Goal: Complete application form: Complete application form

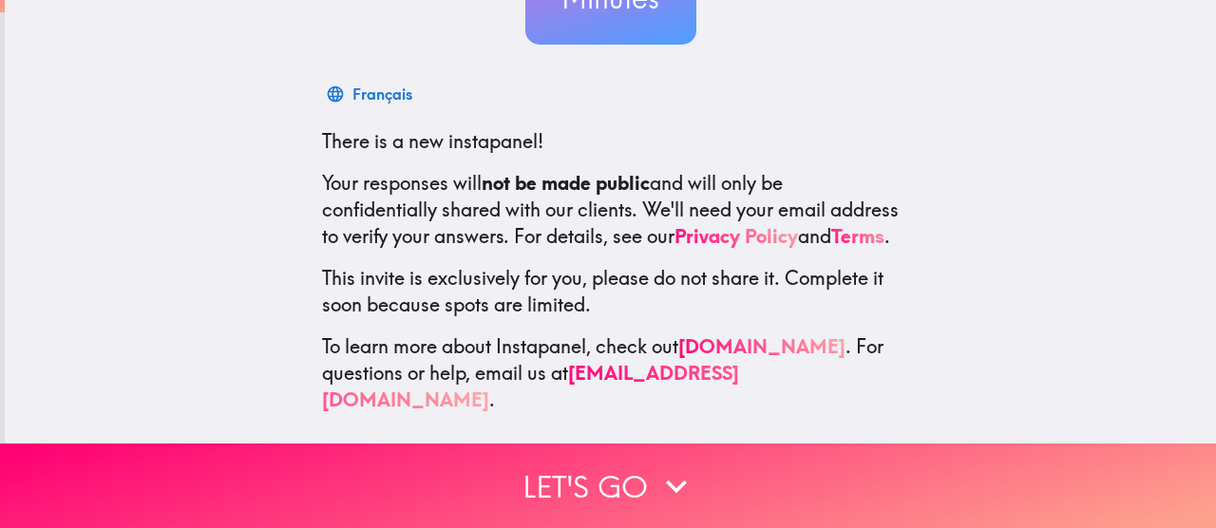
scroll to position [262, 0]
click at [556, 447] on button "Let's go" at bounding box center [608, 485] width 1216 height 85
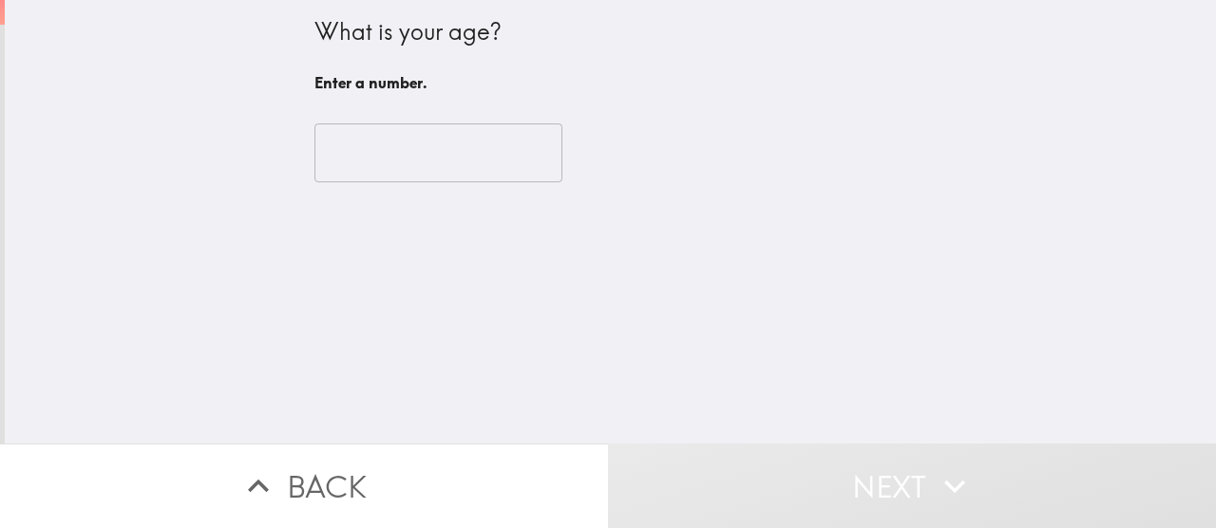
click at [467, 160] on input "number" at bounding box center [438, 152] width 248 height 59
click at [405, 123] on input "number" at bounding box center [438, 152] width 248 height 59
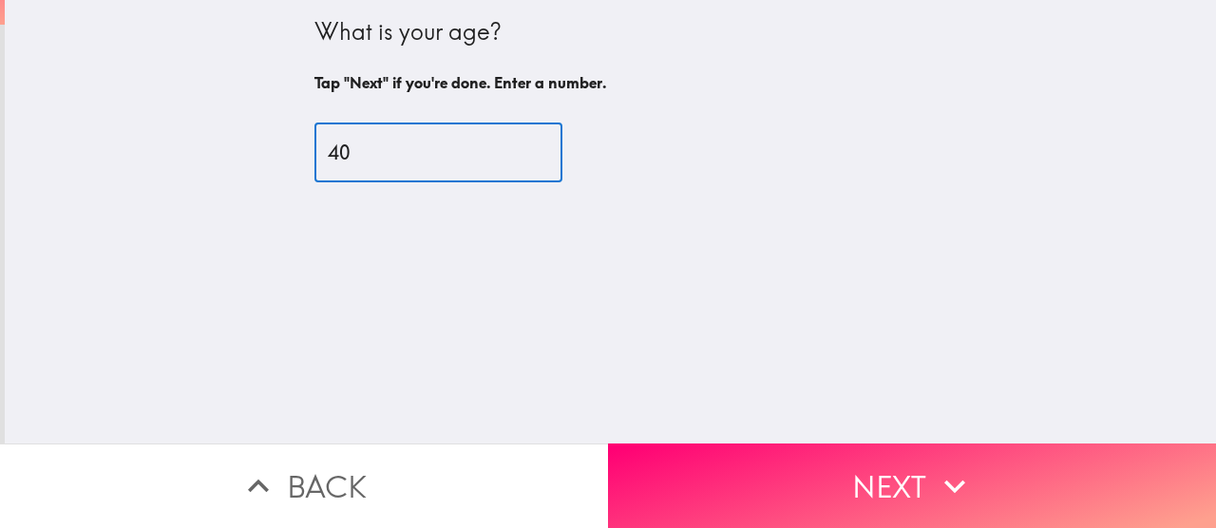
type input "40"
click at [925, 167] on div "What is your age? Tap "Next" if you're done. Enter a number. 40 ​" at bounding box center [610, 221] width 1211 height 443
click at [916, 471] on button "Next" at bounding box center [912, 485] width 608 height 85
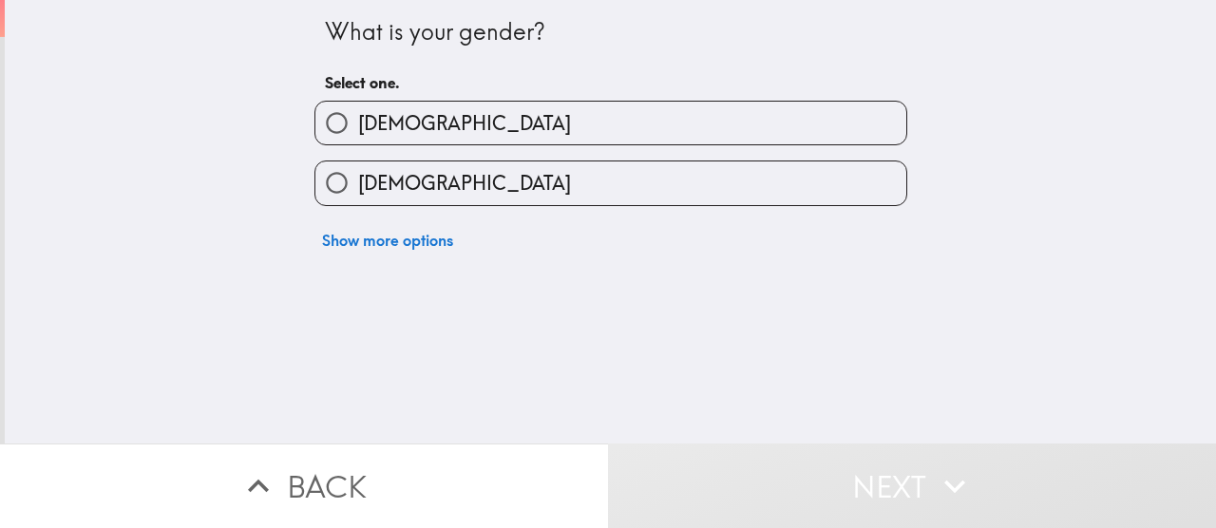
click at [687, 133] on label "[DEMOGRAPHIC_DATA]" at bounding box center [610, 123] width 591 height 43
click at [358, 133] on input "[DEMOGRAPHIC_DATA]" at bounding box center [336, 123] width 43 height 43
radio input "true"
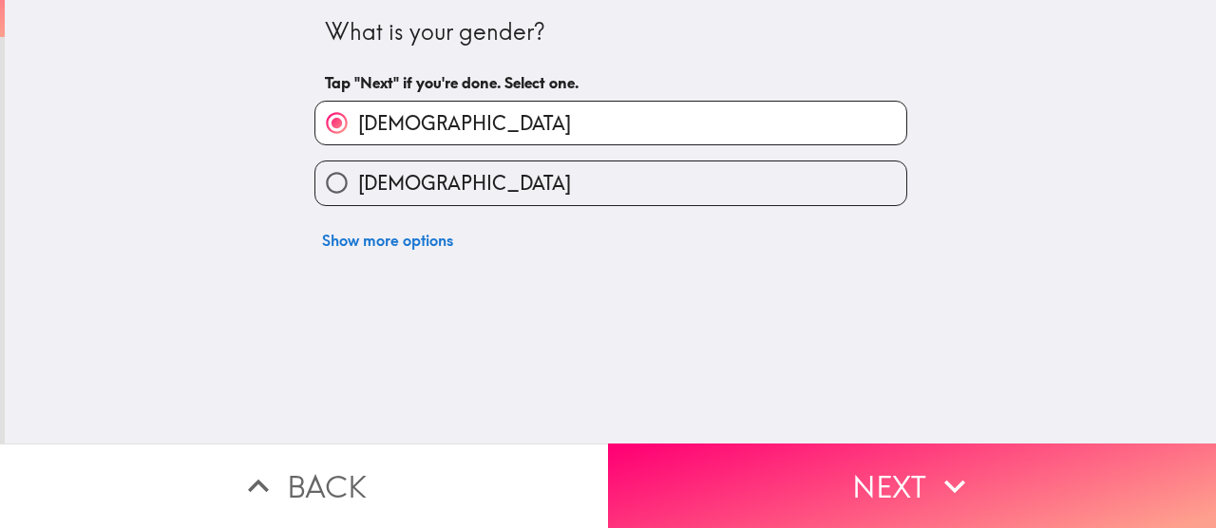
click at [830, 483] on button "Next" at bounding box center [912, 485] width 608 height 85
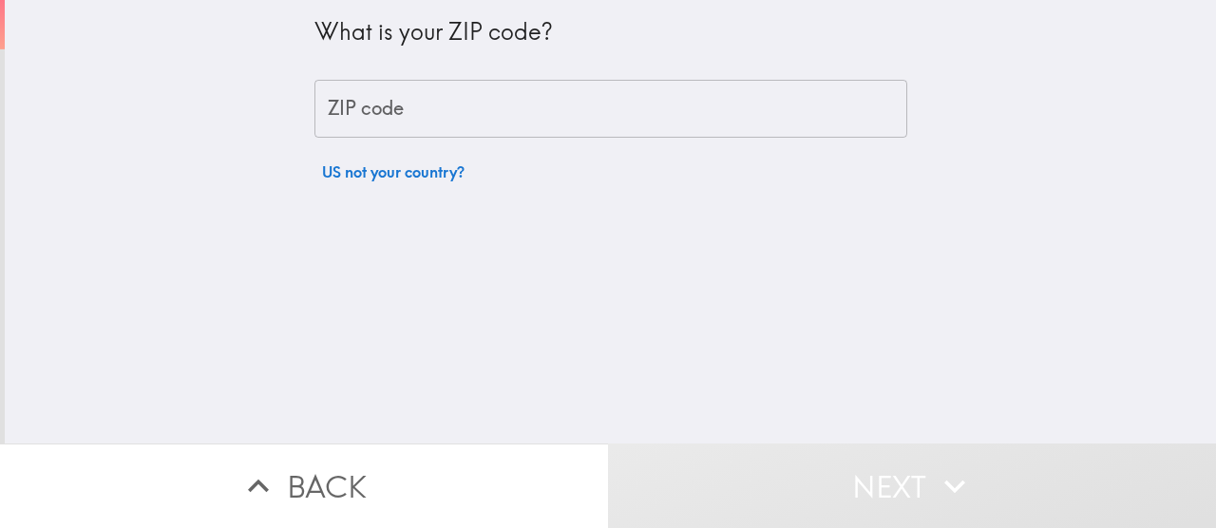
click at [687, 111] on input "ZIP code" at bounding box center [610, 109] width 593 height 59
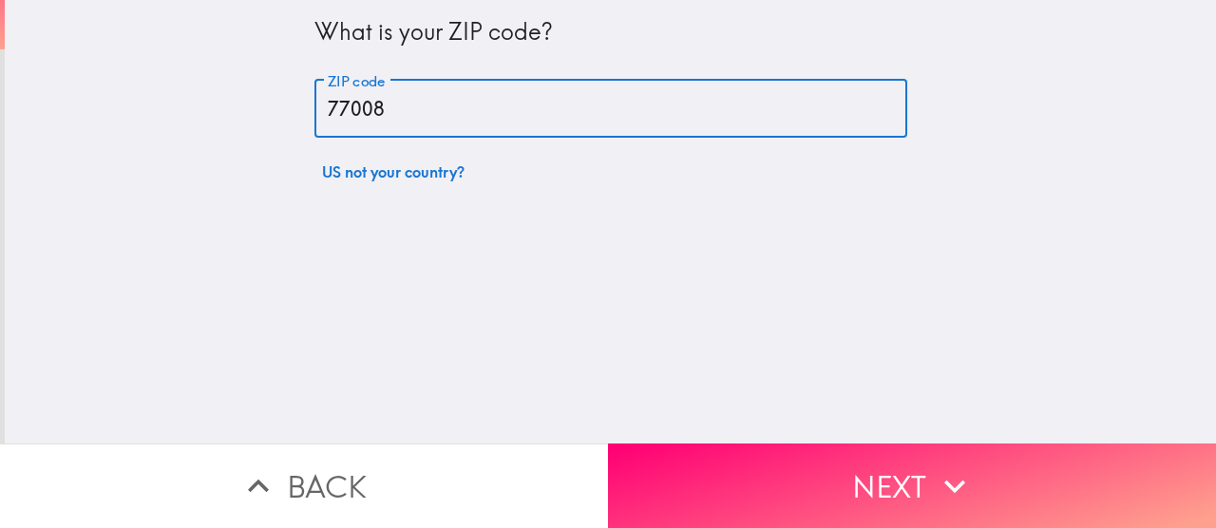
type input "77008"
click at [1019, 160] on div "What is your ZIP code? ZIP code 77008 ZIP code US not your country?" at bounding box center [610, 221] width 1211 height 443
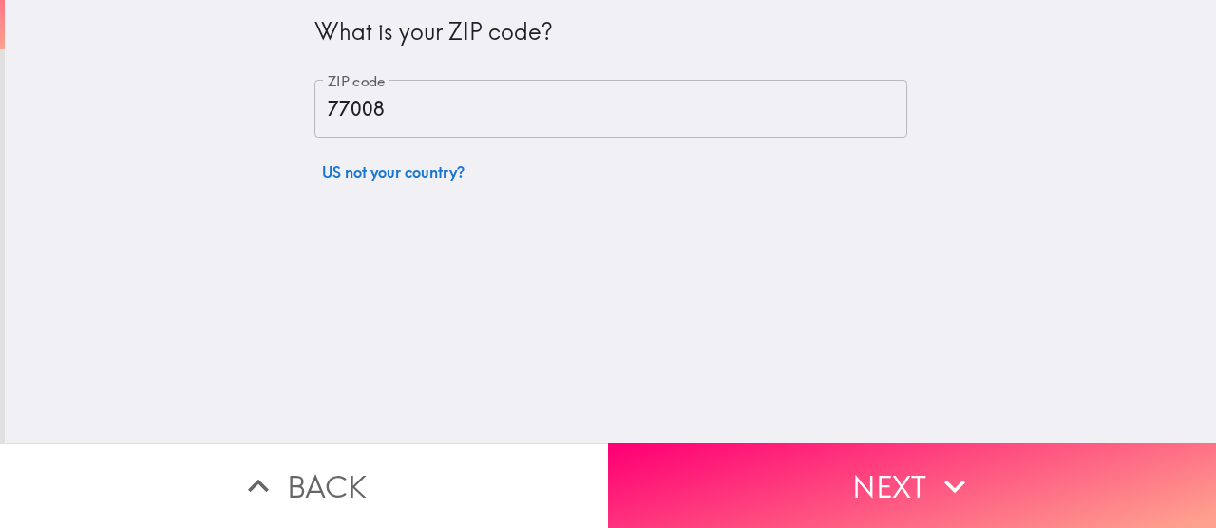
click at [828, 466] on button "Next" at bounding box center [912, 485] width 608 height 85
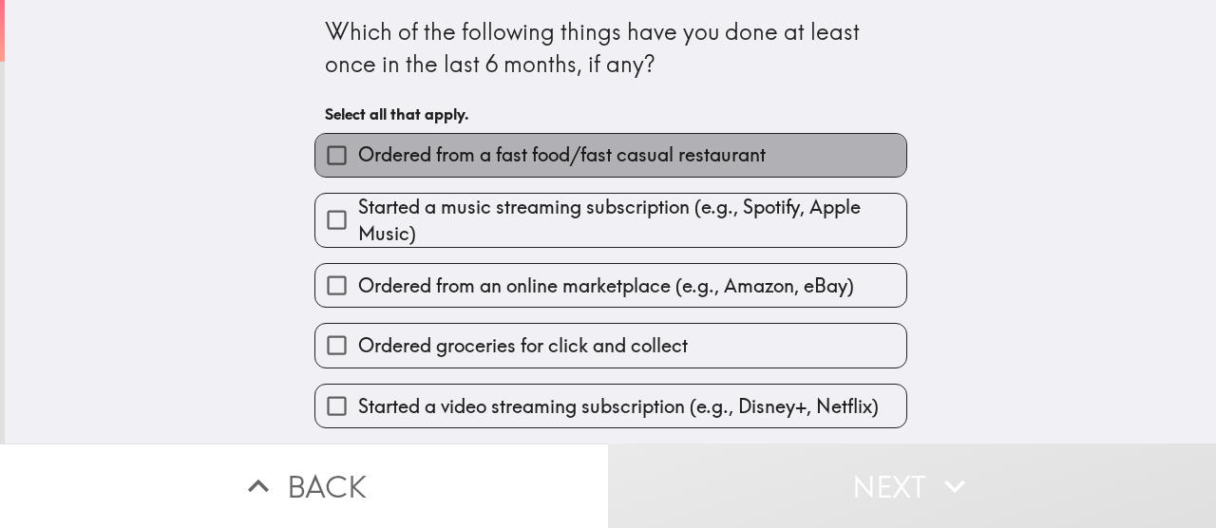
click at [505, 159] on span "Ordered from a fast food/fast casual restaurant" at bounding box center [561, 154] width 407 height 27
click at [358, 159] on input "Ordered from a fast food/fast casual restaurant" at bounding box center [336, 155] width 43 height 43
checkbox input "true"
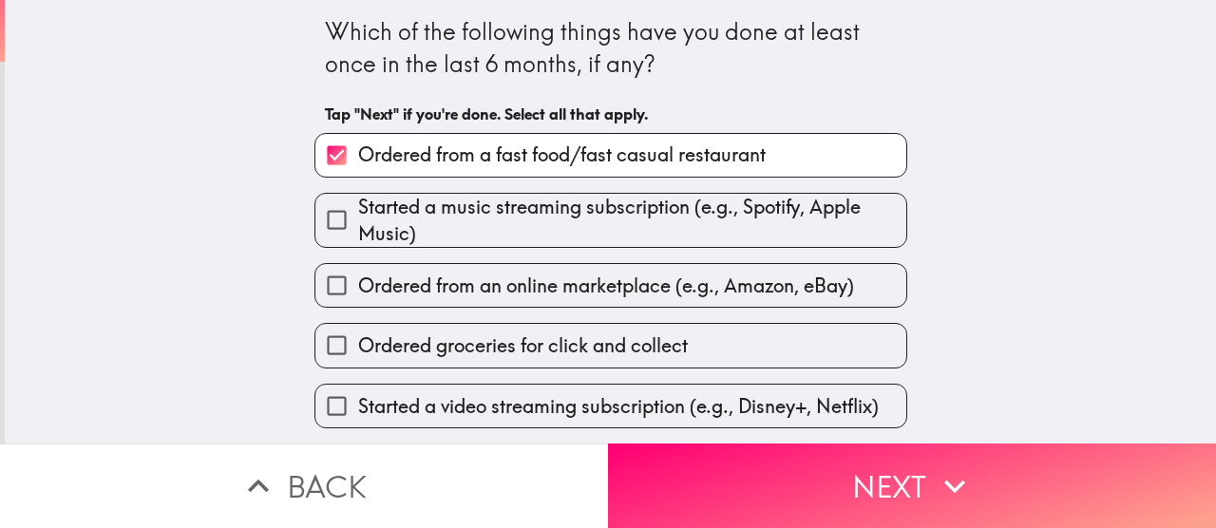
click at [519, 214] on span "Started a music streaming subscription (e.g., Spotify, Apple Music)" at bounding box center [632, 220] width 548 height 53
click at [358, 214] on input "Started a music streaming subscription (e.g., Spotify, Apple Music)" at bounding box center [336, 219] width 43 height 43
checkbox input "true"
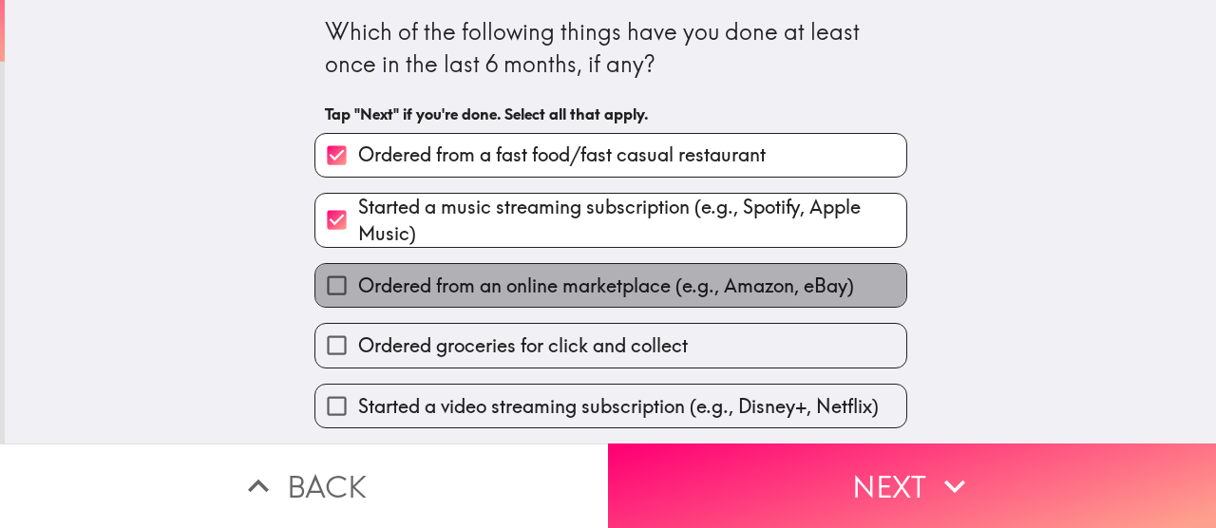
click at [548, 285] on span "Ordered from an online marketplace (e.g., Amazon, eBay)" at bounding box center [606, 286] width 496 height 27
click at [358, 285] on input "Ordered from an online marketplace (e.g., Amazon, eBay)" at bounding box center [336, 285] width 43 height 43
checkbox input "true"
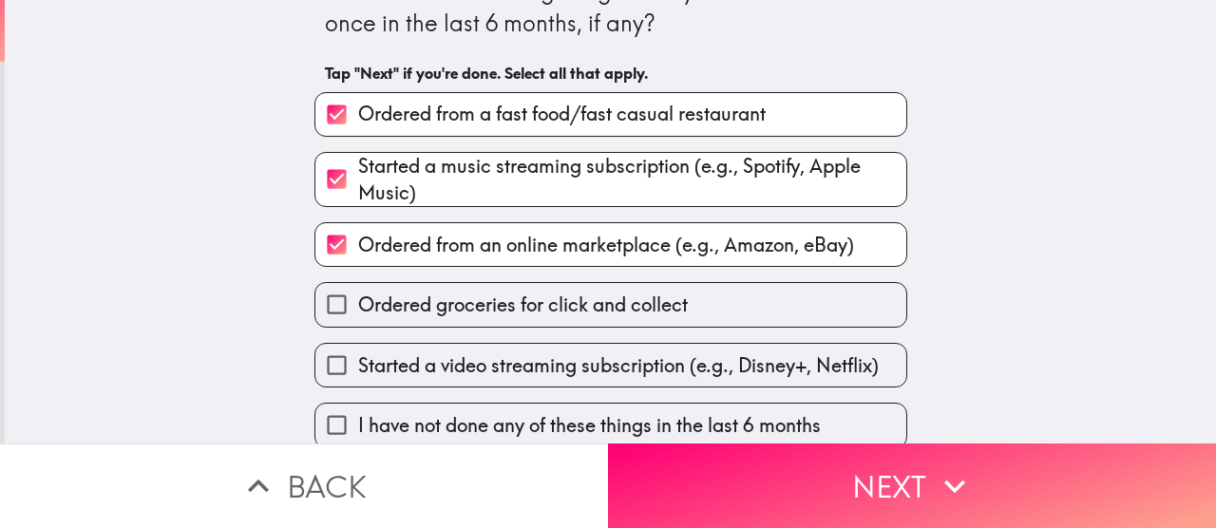
scroll to position [63, 0]
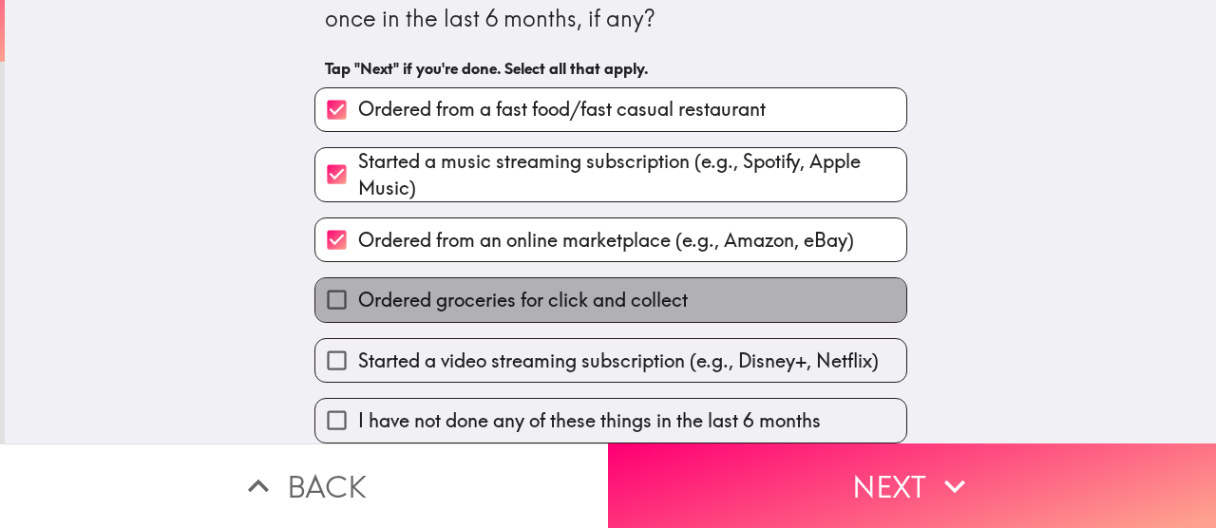
click at [513, 278] on label "Ordered groceries for click and collect" at bounding box center [610, 299] width 591 height 43
click at [358, 278] on input "Ordered groceries for click and collect" at bounding box center [336, 299] width 43 height 43
checkbox input "true"
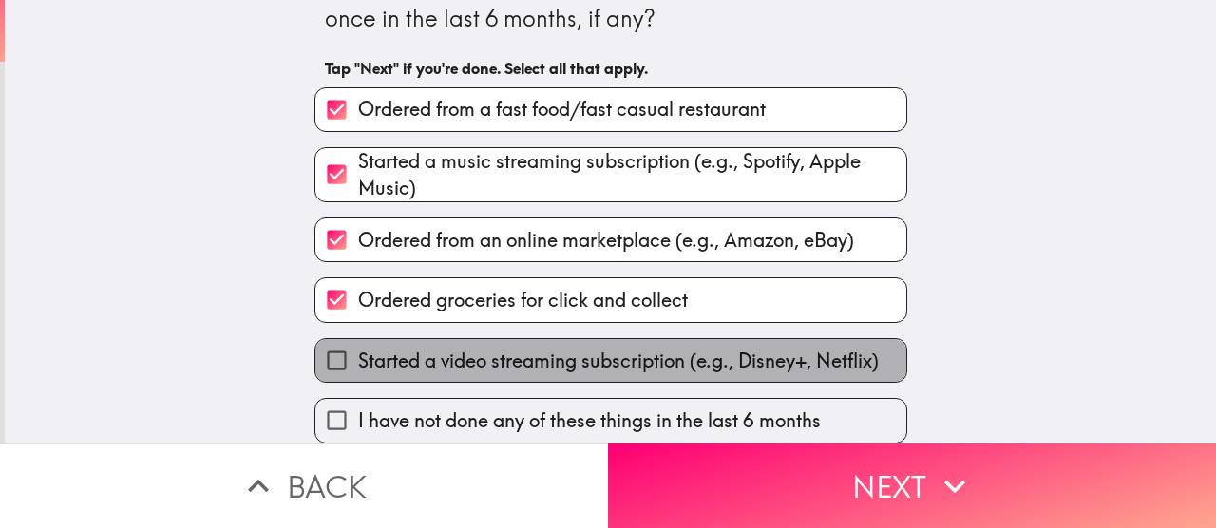
click at [520, 339] on label "Started a video streaming subscription (e.g., Disney+, Netflix)" at bounding box center [610, 360] width 591 height 43
click at [358, 339] on input "Started a video streaming subscription (e.g., Disney+, Netflix)" at bounding box center [336, 360] width 43 height 43
checkbox input "true"
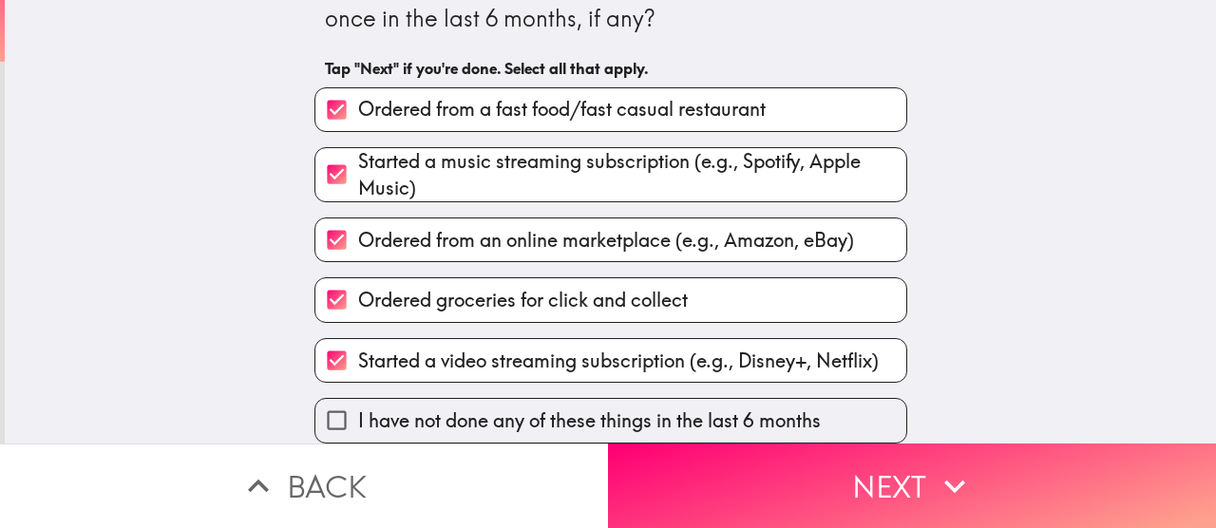
click at [721, 443] on button "Next" at bounding box center [912, 485] width 608 height 85
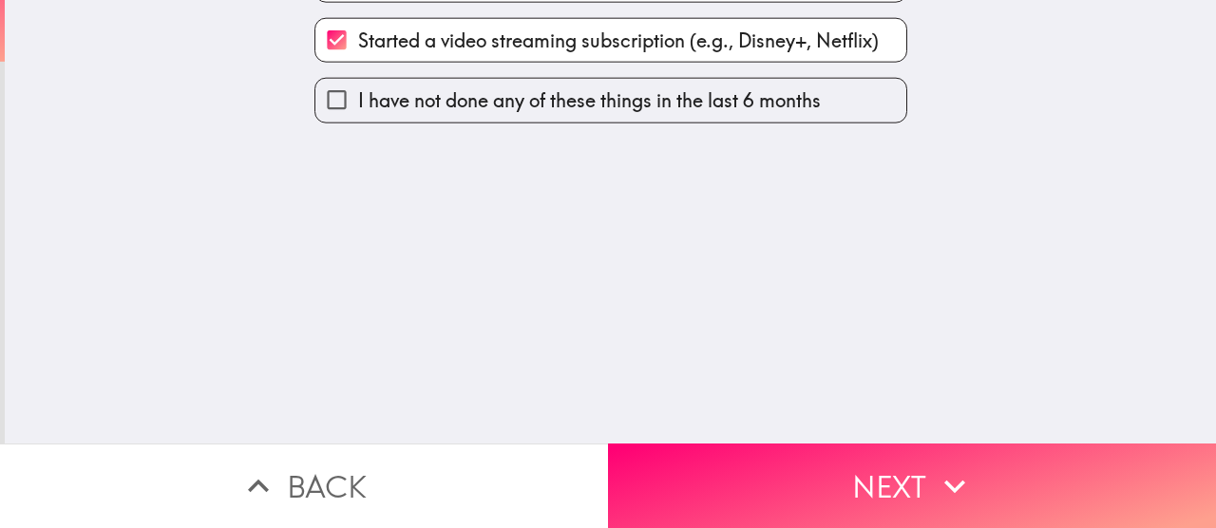
scroll to position [0, 0]
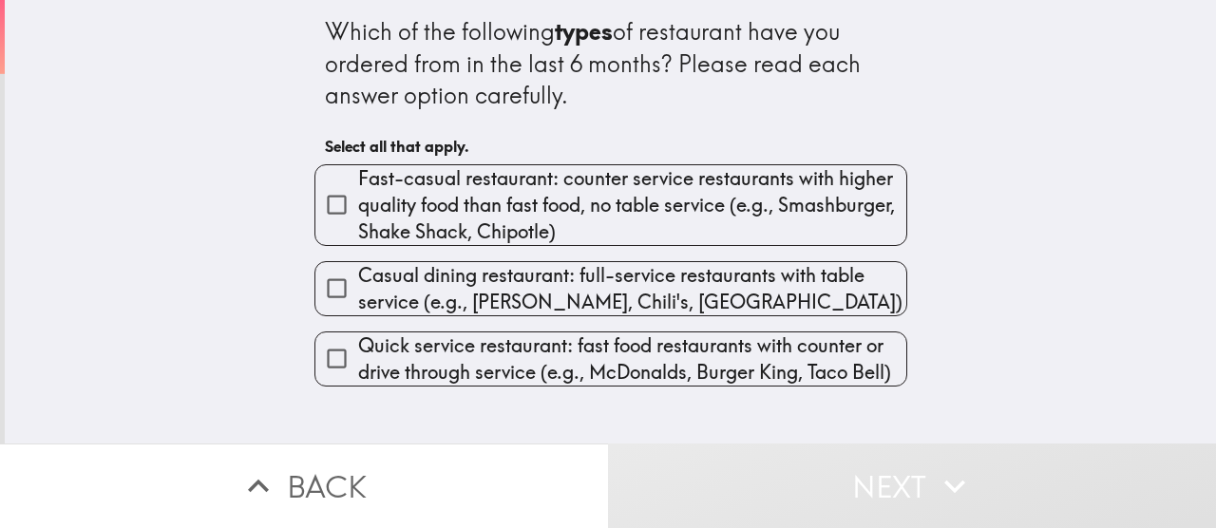
click at [410, 218] on span "Fast-casual restaurant: counter service restaurants with higher quality food th…" at bounding box center [632, 205] width 548 height 80
click at [358, 218] on input "Fast-casual restaurant: counter service restaurants with higher quality food th…" at bounding box center [336, 204] width 43 height 43
checkbox input "true"
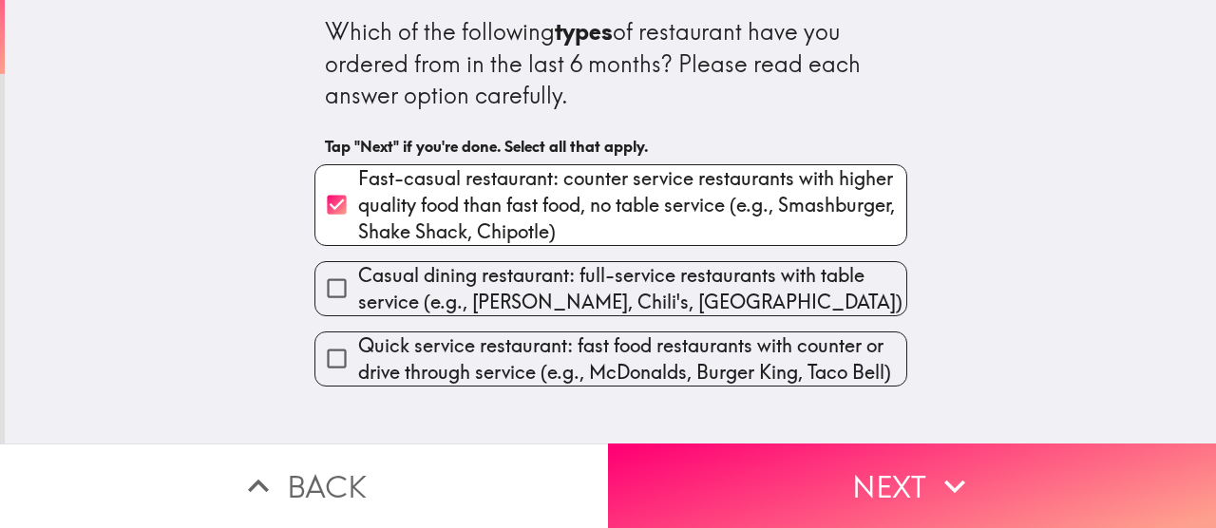
click at [421, 293] on span "Casual dining restaurant: full-service restaurants with table service (e.g., [P…" at bounding box center [632, 288] width 548 height 53
click at [358, 293] on input "Casual dining restaurant: full-service restaurants with table service (e.g., [P…" at bounding box center [336, 288] width 43 height 43
checkbox input "true"
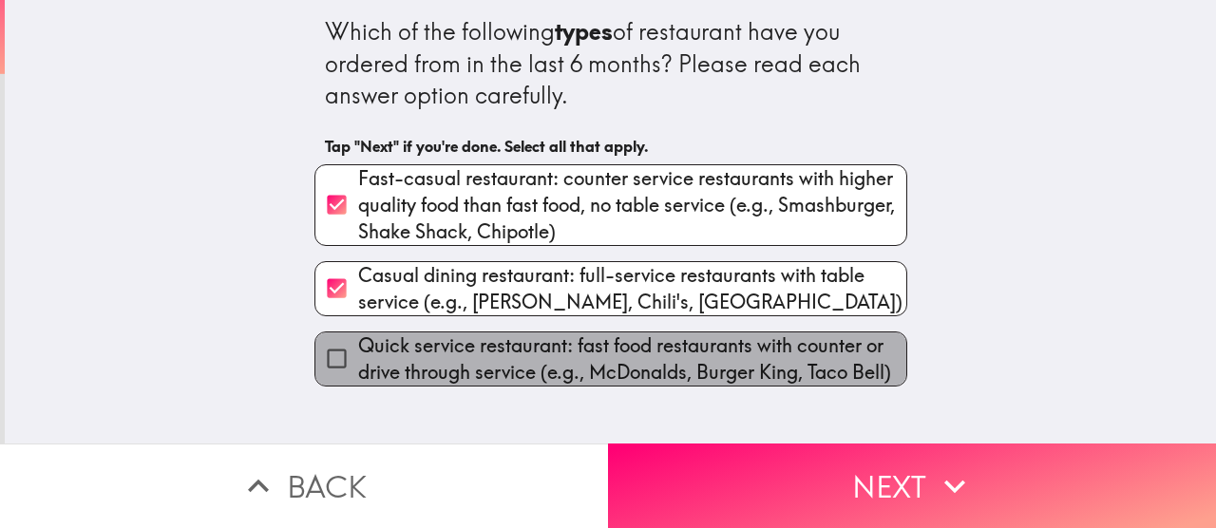
click at [458, 347] on span "Quick service restaurant: fast food restaurants with counter or drive through s…" at bounding box center [632, 358] width 548 height 53
click at [358, 347] on input "Quick service restaurant: fast food restaurants with counter or drive through s…" at bounding box center [336, 358] width 43 height 43
checkbox input "true"
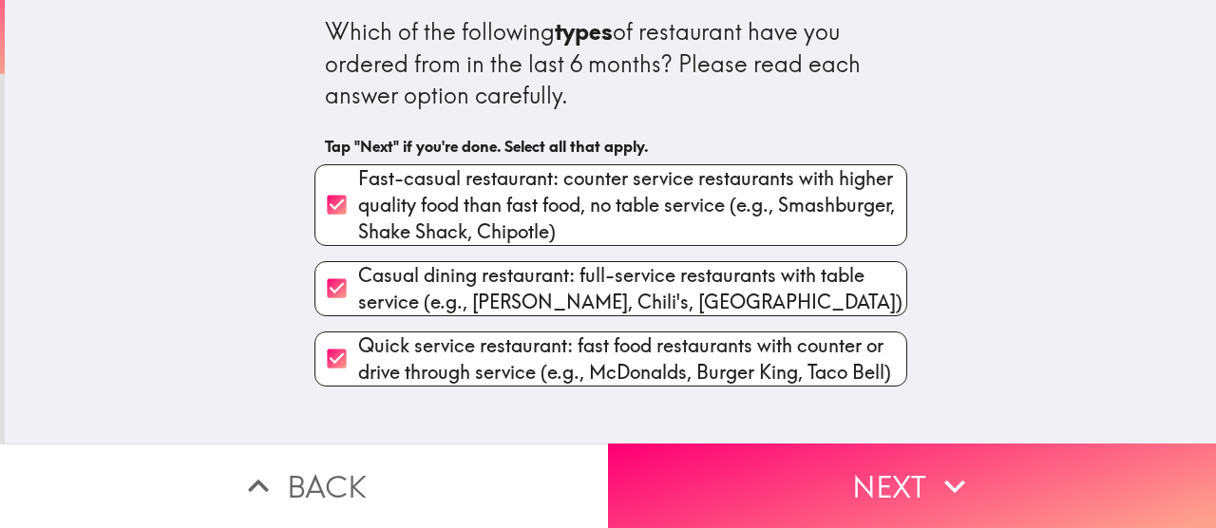
click at [750, 444] on button "Next" at bounding box center [912, 485] width 608 height 85
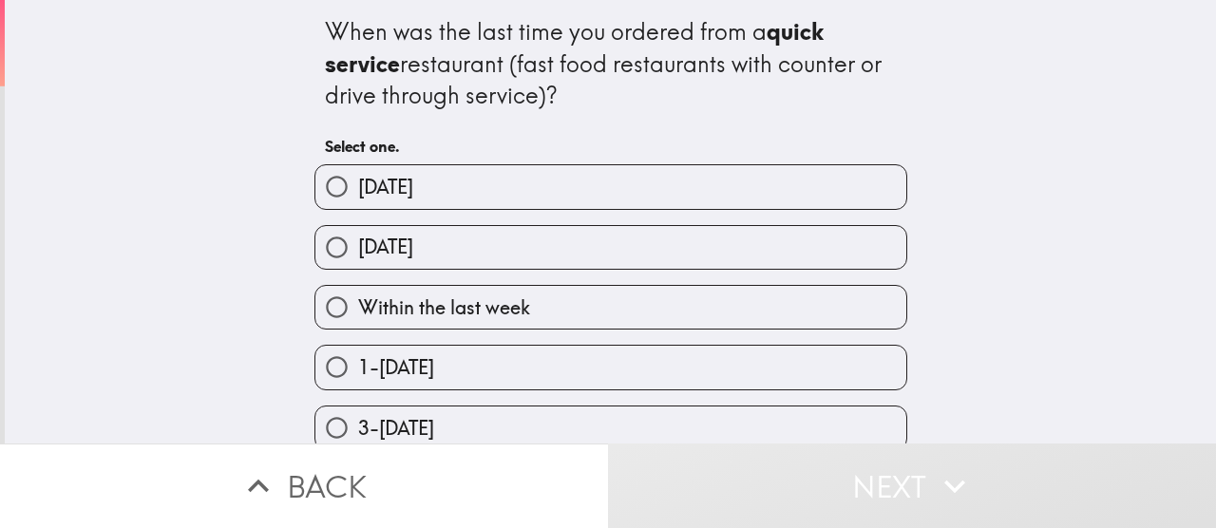
click at [460, 195] on label "[DATE]" at bounding box center [610, 186] width 591 height 43
click at [358, 195] on input "[DATE]" at bounding box center [336, 186] width 43 height 43
radio input "true"
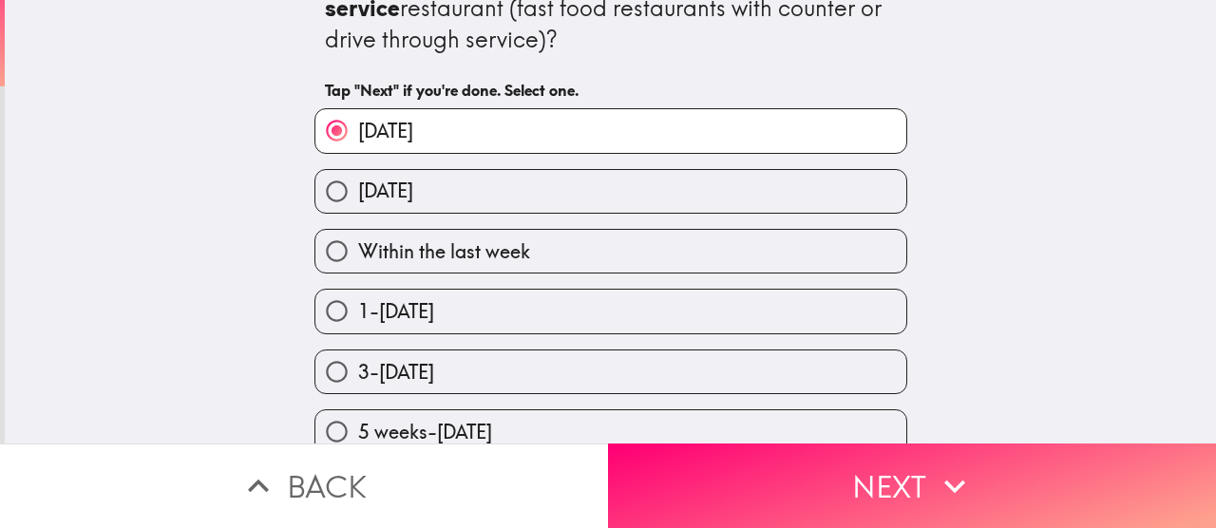
scroll to position [207, 0]
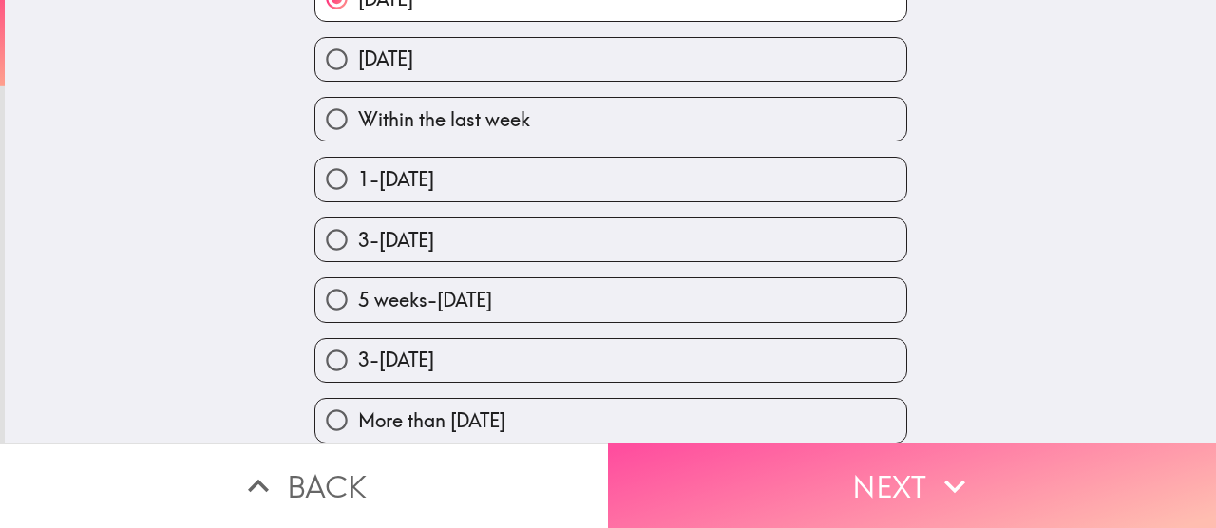
click at [786, 449] on button "Next" at bounding box center [912, 485] width 608 height 85
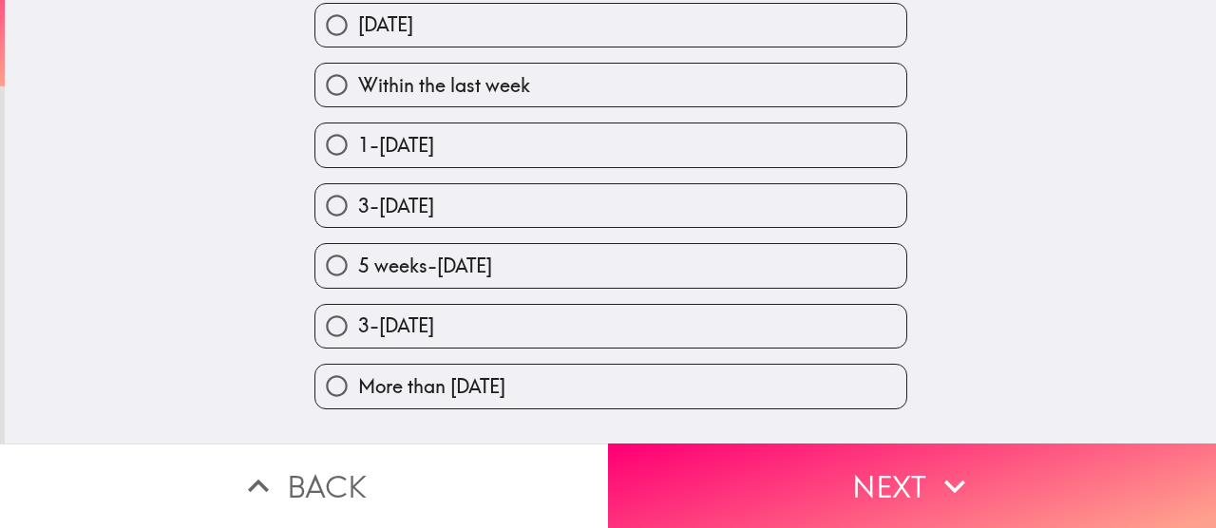
scroll to position [8, 0]
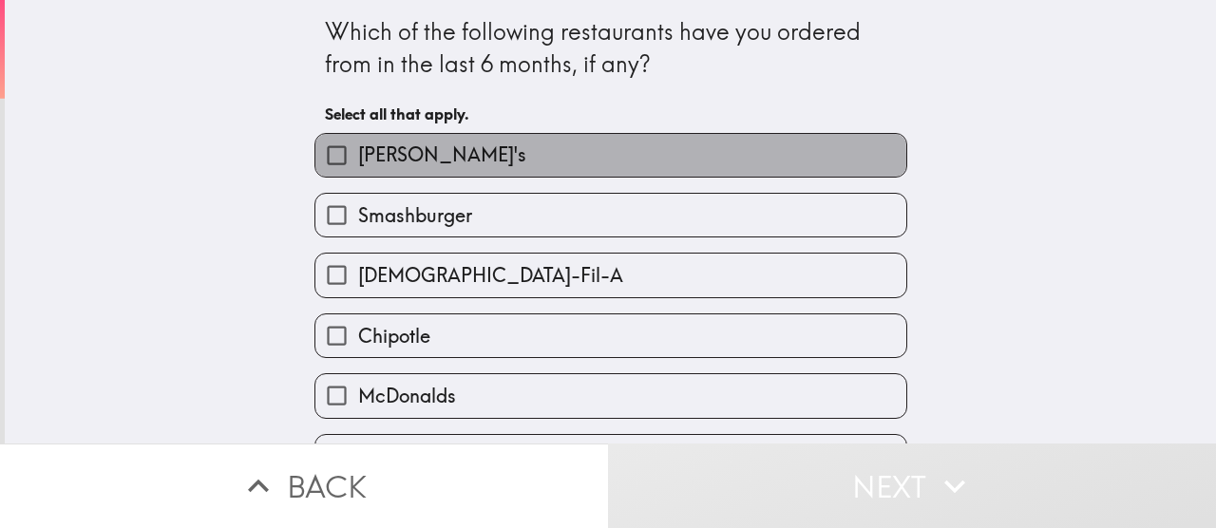
click at [510, 159] on label "[PERSON_NAME]'s" at bounding box center [610, 155] width 591 height 43
click at [358, 159] on input "[PERSON_NAME]'s" at bounding box center [336, 155] width 43 height 43
checkbox input "true"
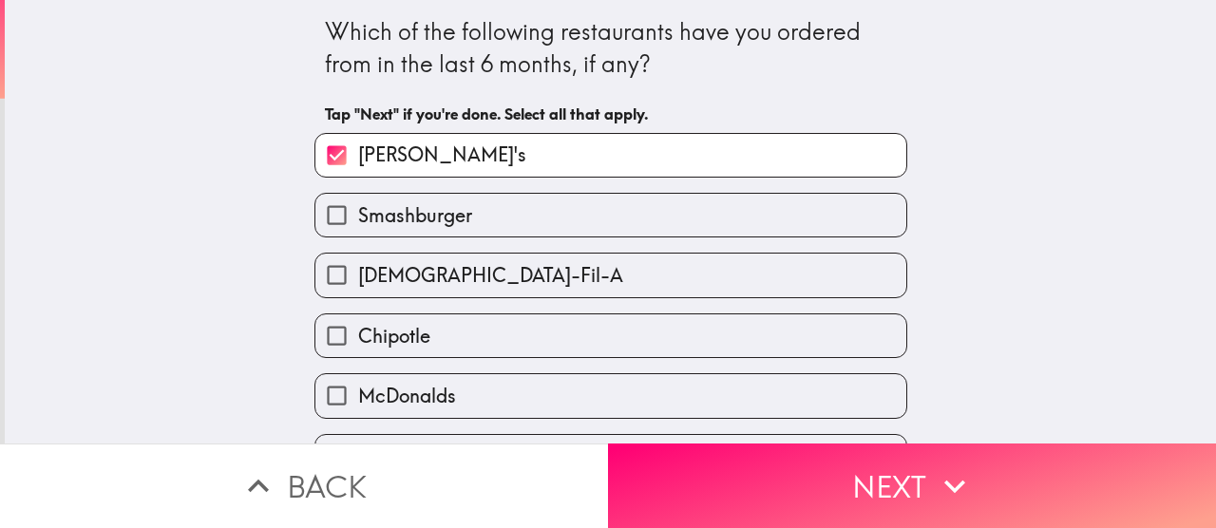
click at [516, 213] on label "Smashburger" at bounding box center [610, 215] width 591 height 43
click at [358, 213] on input "Smashburger" at bounding box center [336, 215] width 43 height 43
checkbox input "true"
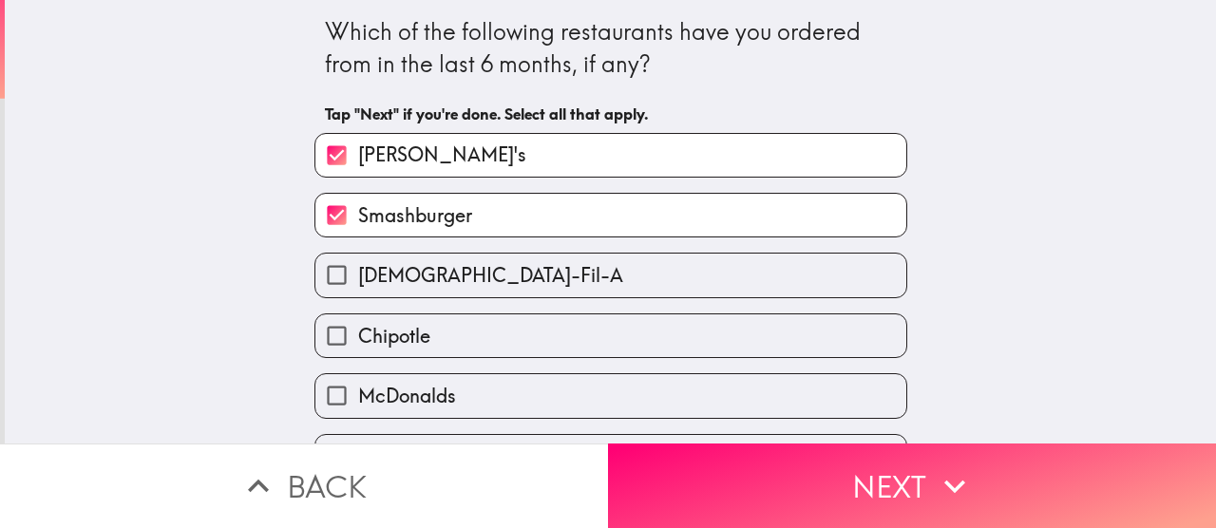
click at [520, 257] on label "[DEMOGRAPHIC_DATA]-Fil-A" at bounding box center [610, 275] width 591 height 43
click at [358, 257] on input "[DEMOGRAPHIC_DATA]-Fil-A" at bounding box center [336, 275] width 43 height 43
checkbox input "true"
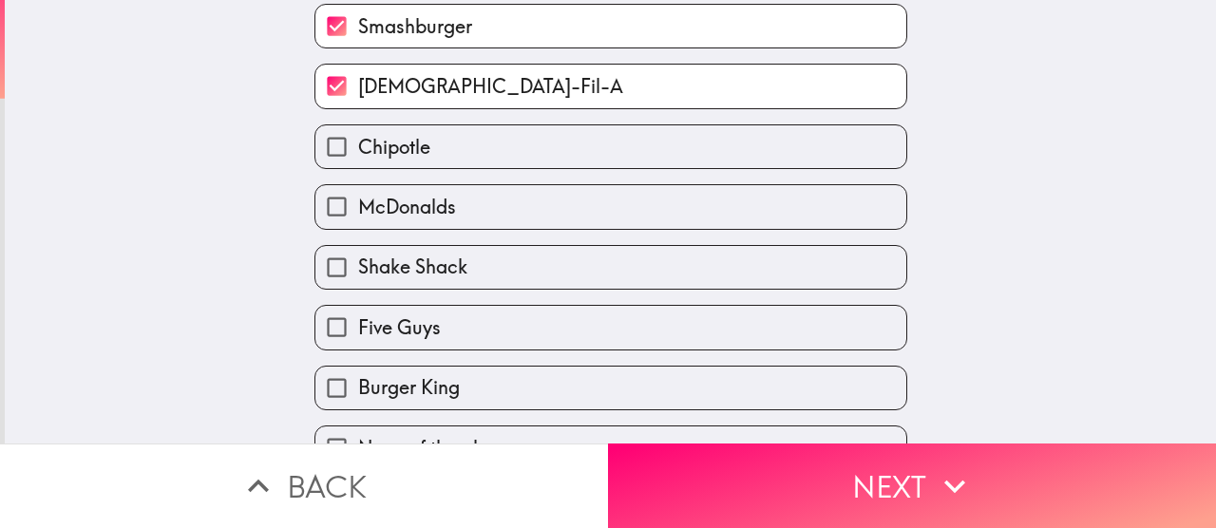
scroll to position [190, 0]
click at [564, 151] on label "Chipotle" at bounding box center [610, 145] width 591 height 43
click at [358, 151] on input "Chipotle" at bounding box center [336, 145] width 43 height 43
checkbox input "true"
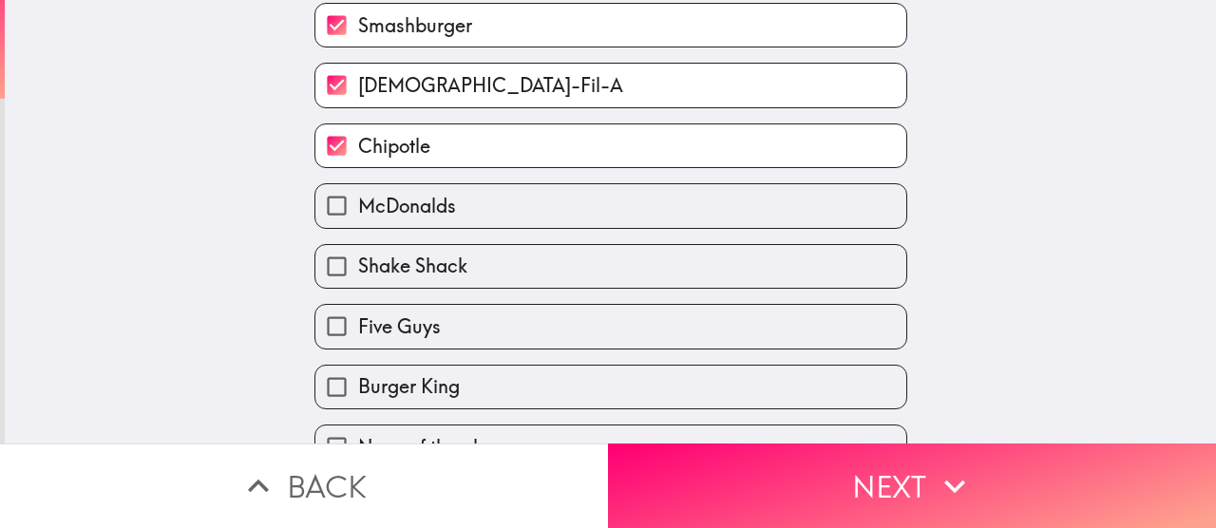
drag, startPoint x: 574, startPoint y: 235, endPoint x: 581, endPoint y: 265, distance: 31.3
click at [575, 236] on div "Shake Shack" at bounding box center [603, 259] width 608 height 60
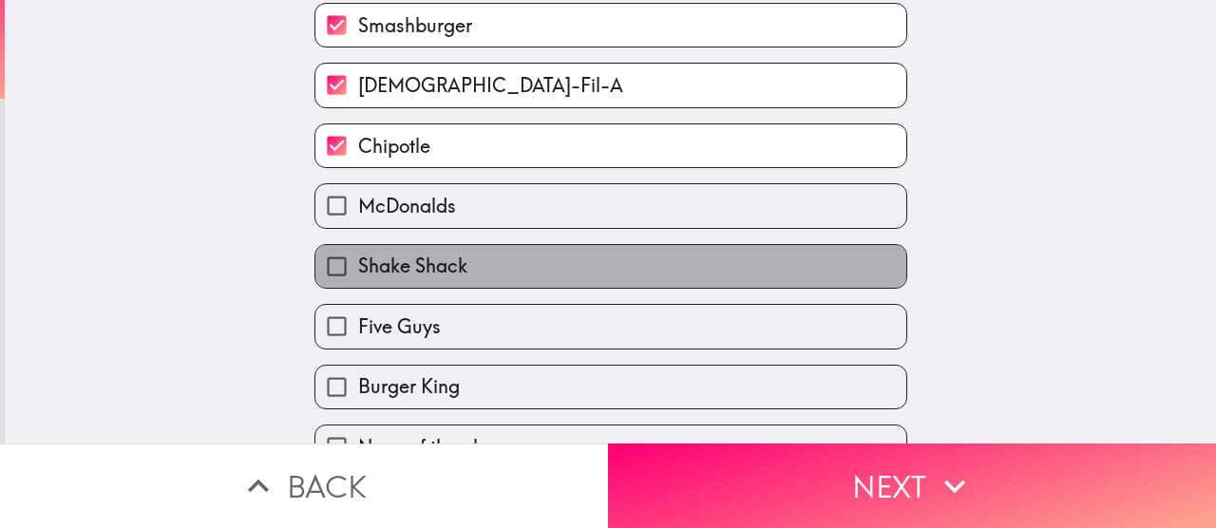
click at [587, 280] on label "Shake Shack" at bounding box center [610, 266] width 591 height 43
click at [358, 280] on input "Shake Shack" at bounding box center [336, 266] width 43 height 43
checkbox input "true"
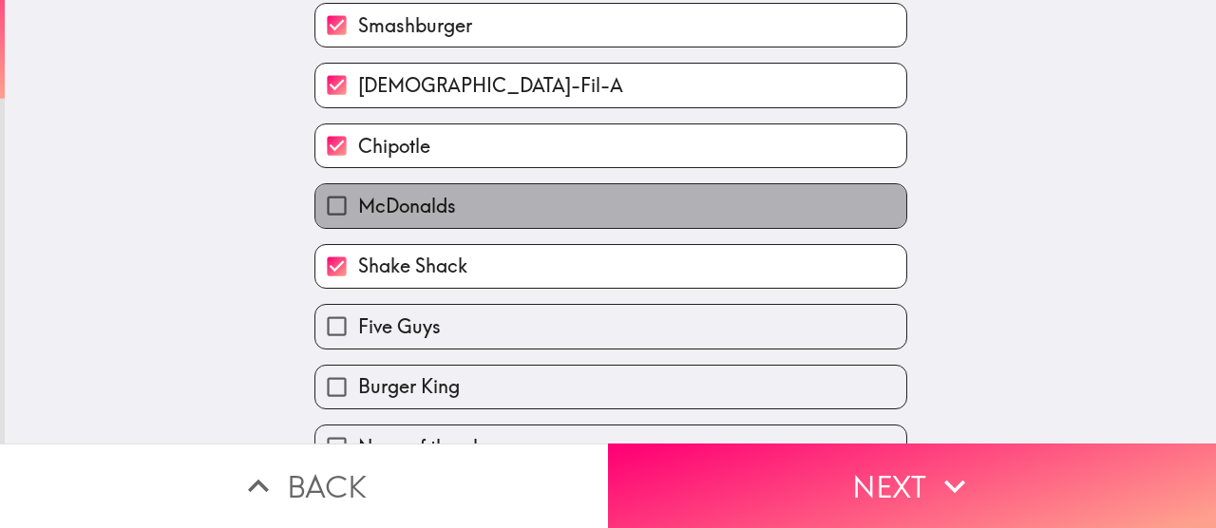
click at [610, 220] on label "McDonalds" at bounding box center [610, 205] width 591 height 43
click at [358, 220] on input "McDonalds" at bounding box center [336, 205] width 43 height 43
checkbox input "true"
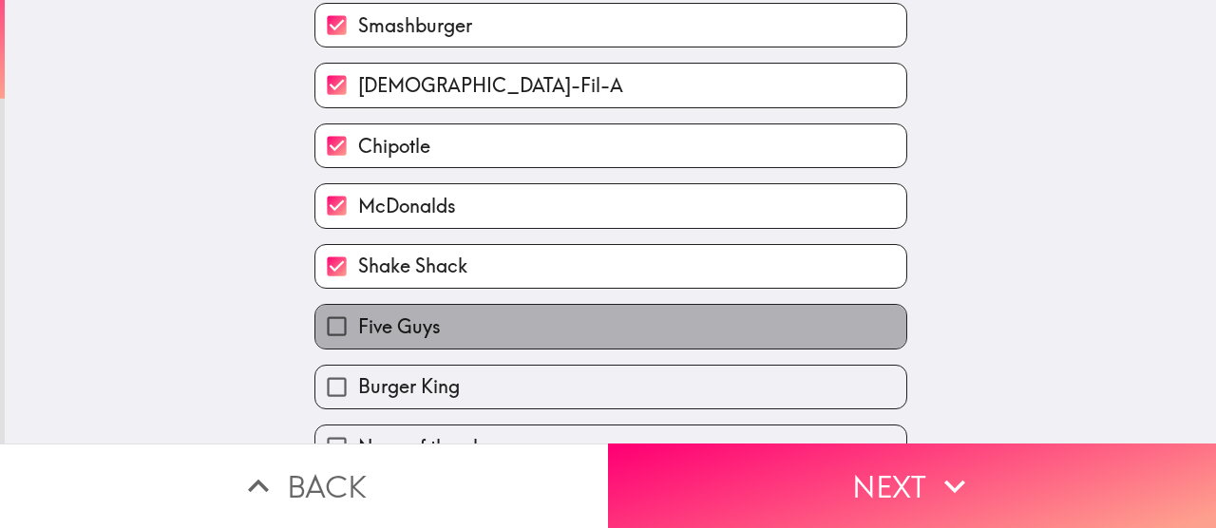
click at [585, 326] on label "Five Guys" at bounding box center [610, 326] width 591 height 43
click at [358, 326] on input "Five Guys" at bounding box center [336, 326] width 43 height 43
checkbox input "true"
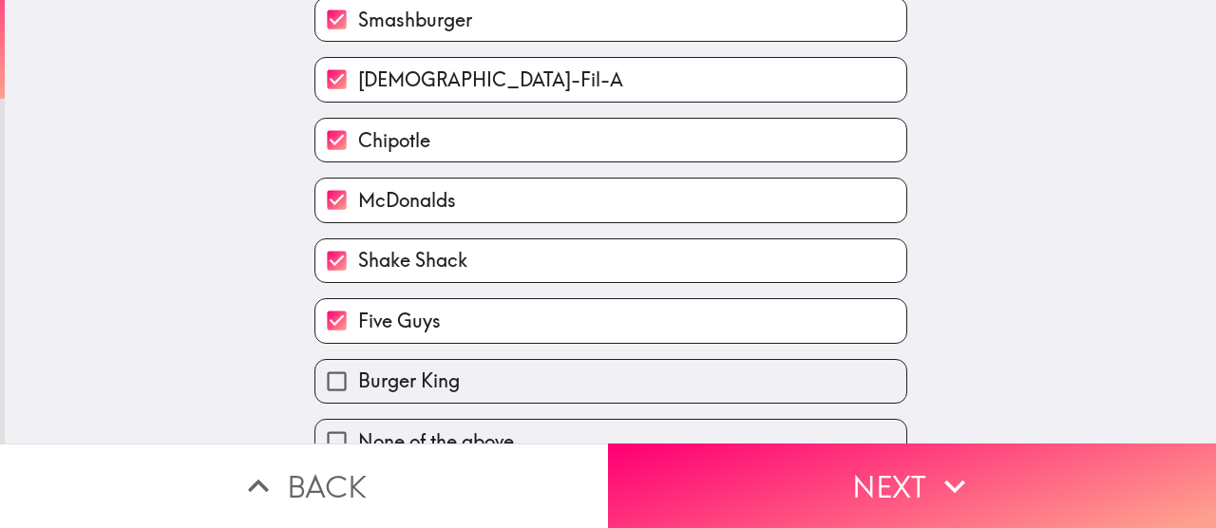
scroll to position [236, 0]
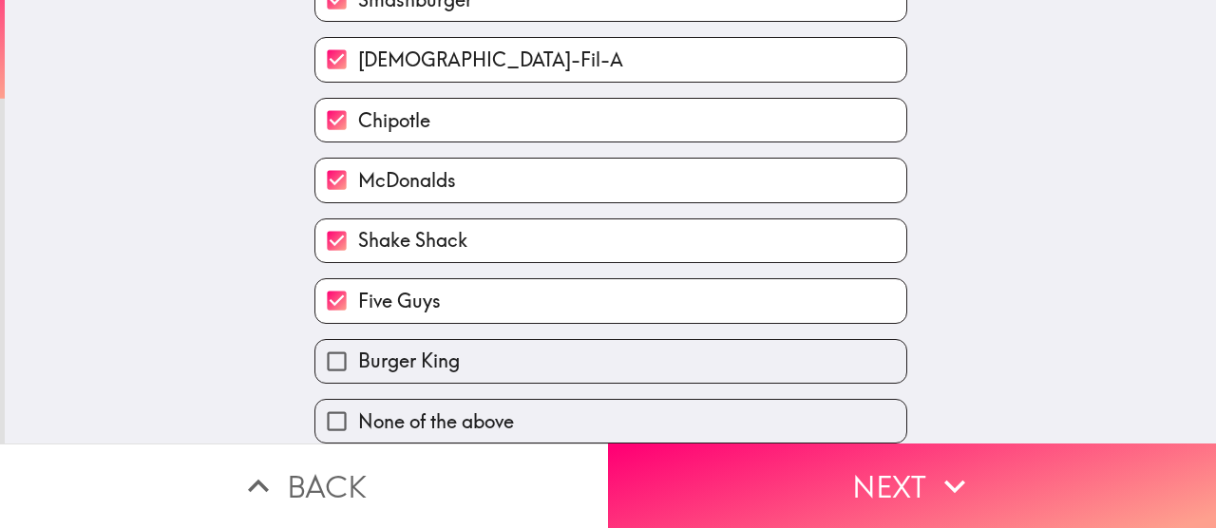
click at [577, 343] on label "Burger King" at bounding box center [610, 361] width 591 height 43
click at [358, 343] on input "Burger King" at bounding box center [336, 361] width 43 height 43
checkbox input "true"
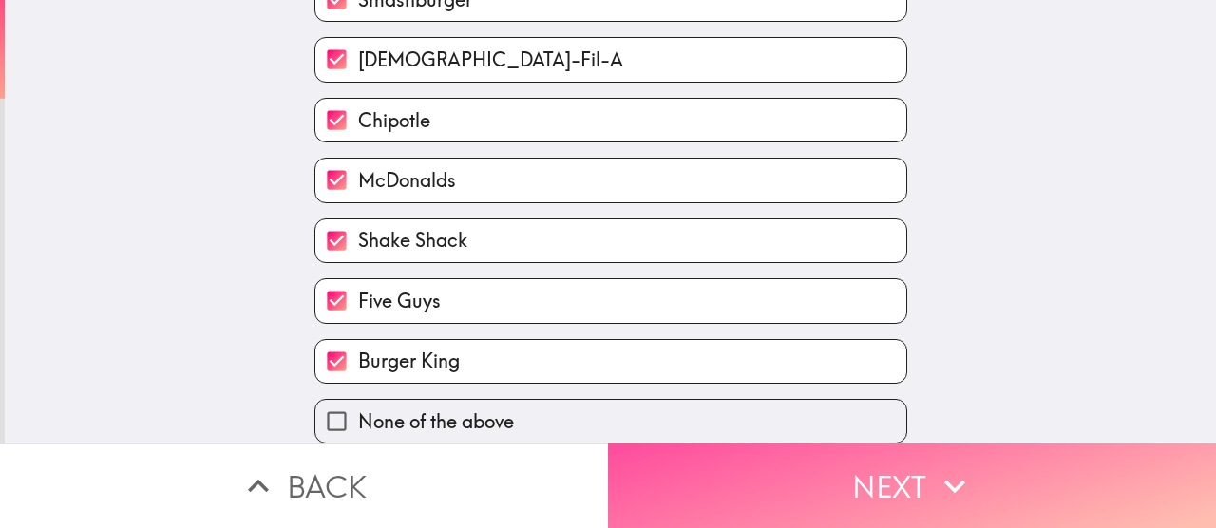
click at [728, 464] on button "Next" at bounding box center [912, 485] width 608 height 85
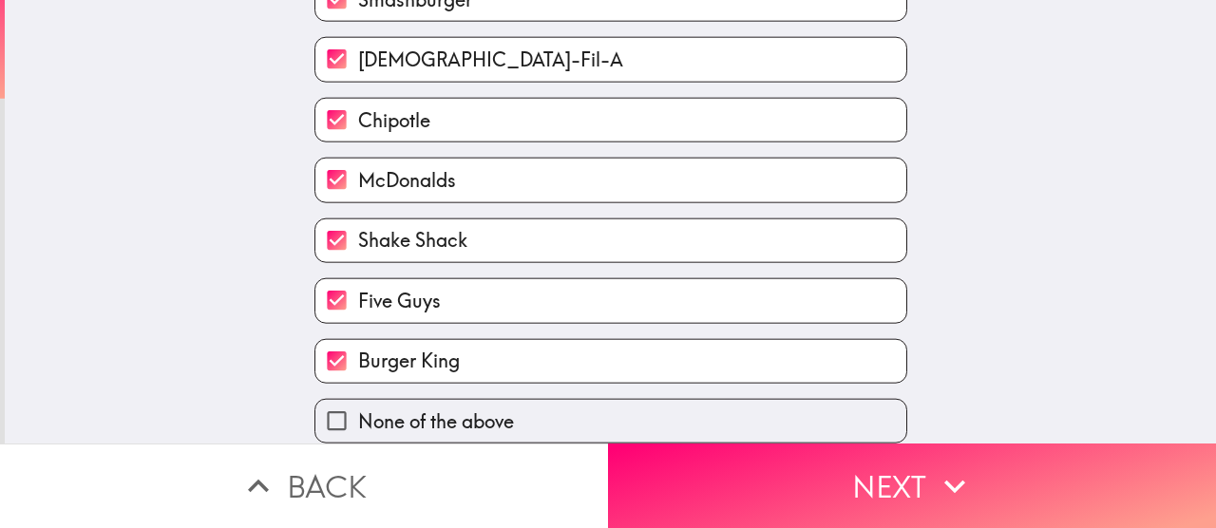
scroll to position [43, 0]
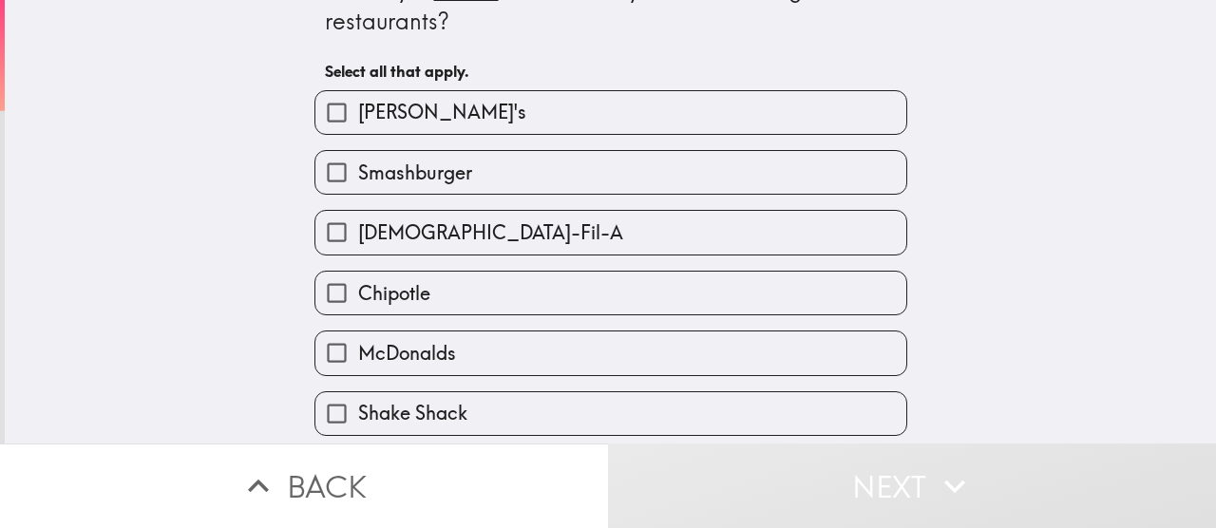
click at [510, 132] on label "[PERSON_NAME]'s" at bounding box center [610, 112] width 591 height 43
click at [358, 132] on input "[PERSON_NAME]'s" at bounding box center [336, 112] width 43 height 43
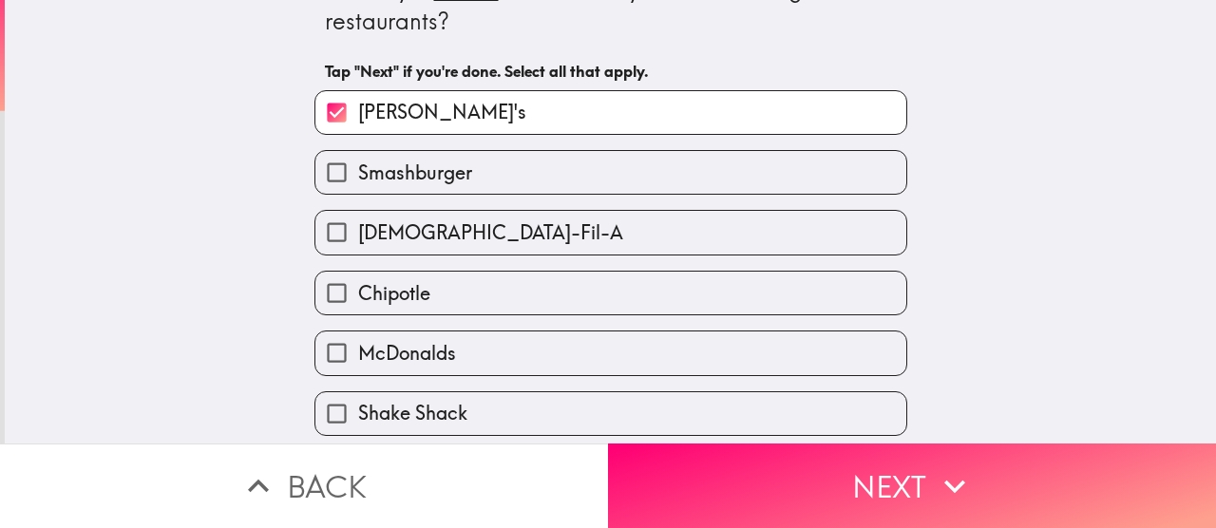
scroll to position [0, 0]
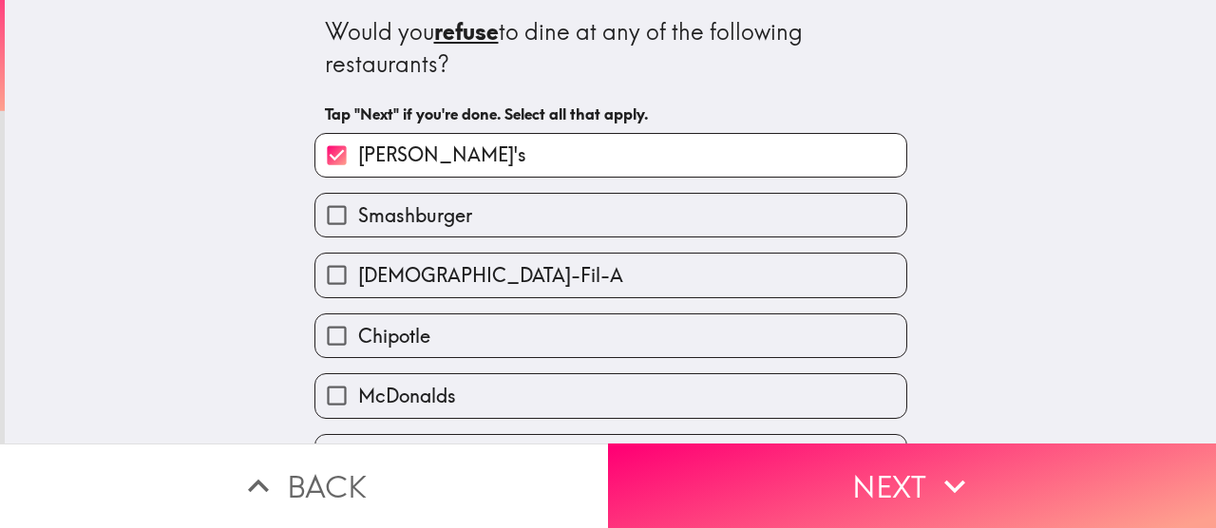
click at [522, 150] on label "[PERSON_NAME]'s" at bounding box center [610, 155] width 591 height 43
click at [358, 150] on input "[PERSON_NAME]'s" at bounding box center [336, 155] width 43 height 43
checkbox input "false"
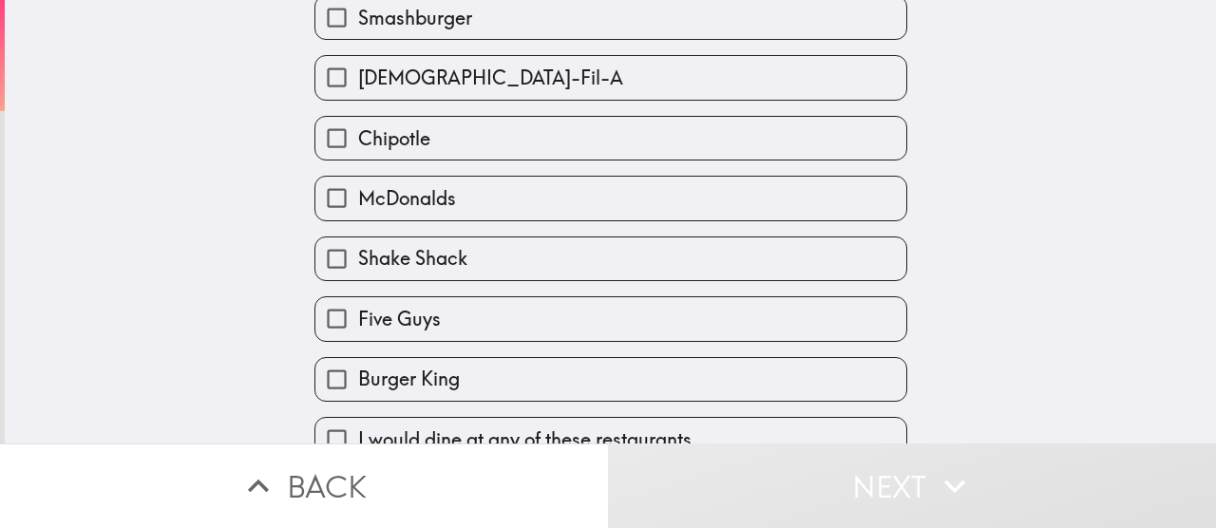
scroll to position [236, 0]
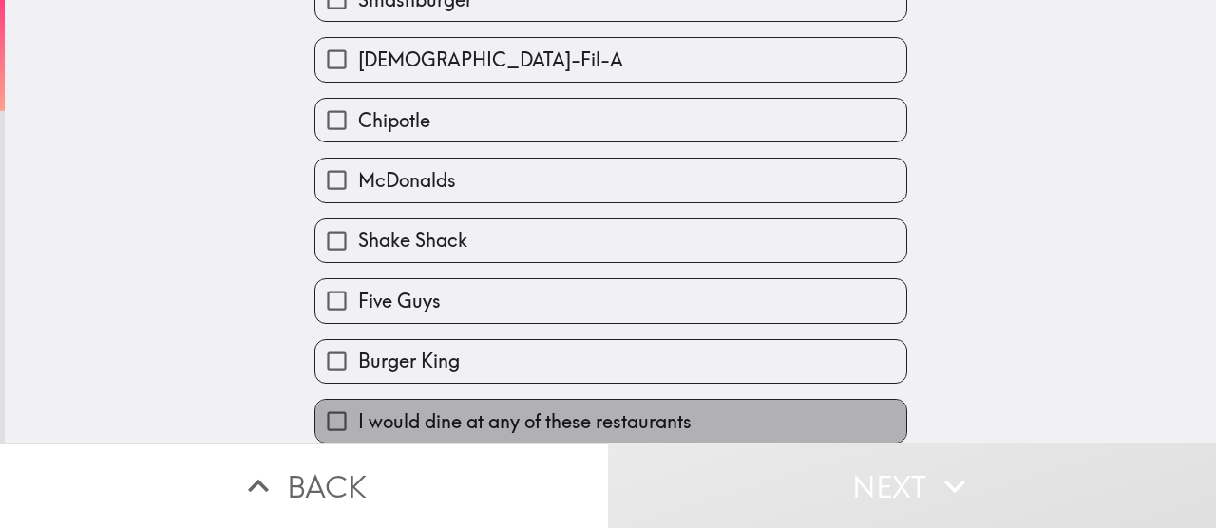
click at [521, 400] on label "I would dine at any of these restaurants" at bounding box center [610, 421] width 591 height 43
click at [358, 400] on input "I would dine at any of these restaurants" at bounding box center [336, 421] width 43 height 43
checkbox input "true"
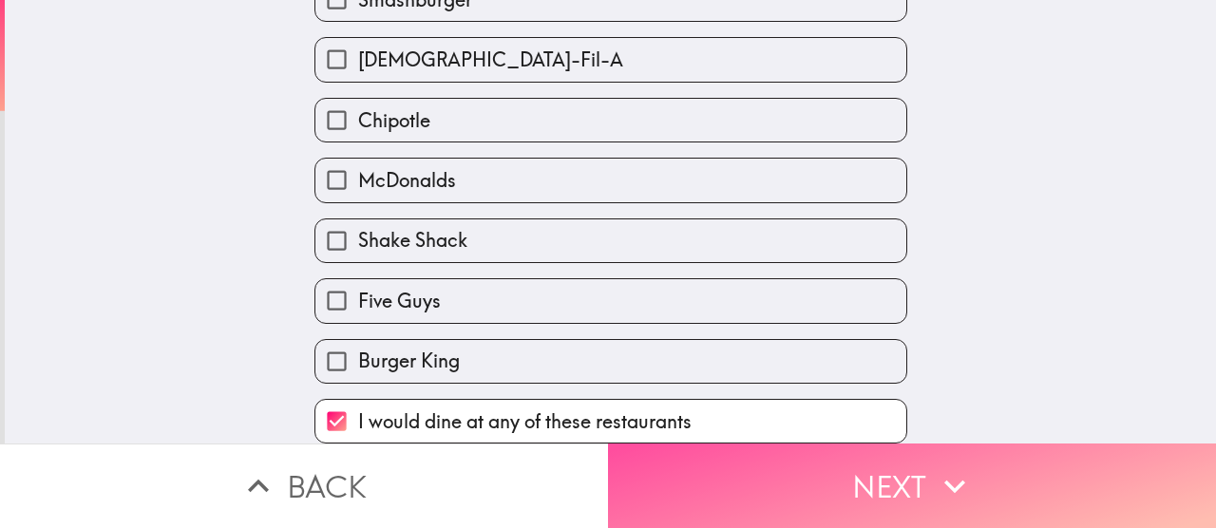
click at [699, 447] on button "Next" at bounding box center [912, 485] width 608 height 85
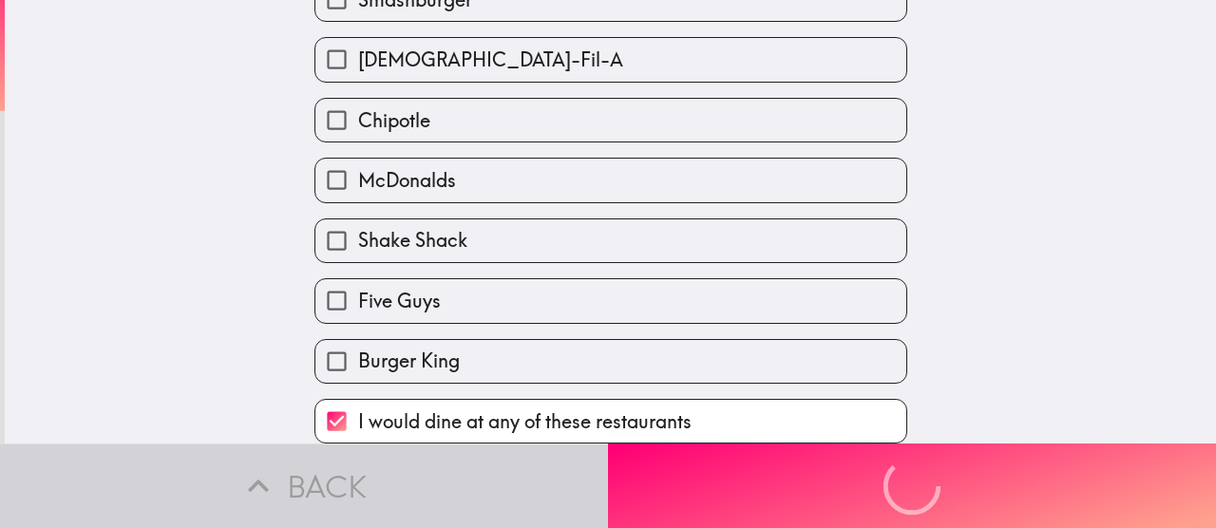
scroll to position [47, 0]
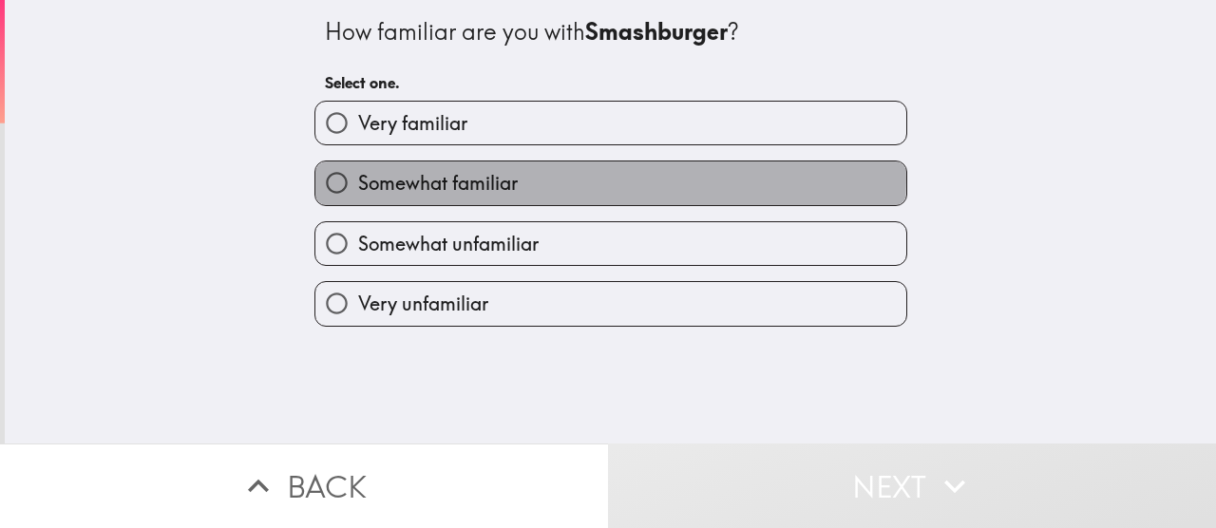
click at [507, 179] on label "Somewhat familiar" at bounding box center [610, 182] width 591 height 43
click at [358, 179] on input "Somewhat familiar" at bounding box center [336, 182] width 43 height 43
radio input "true"
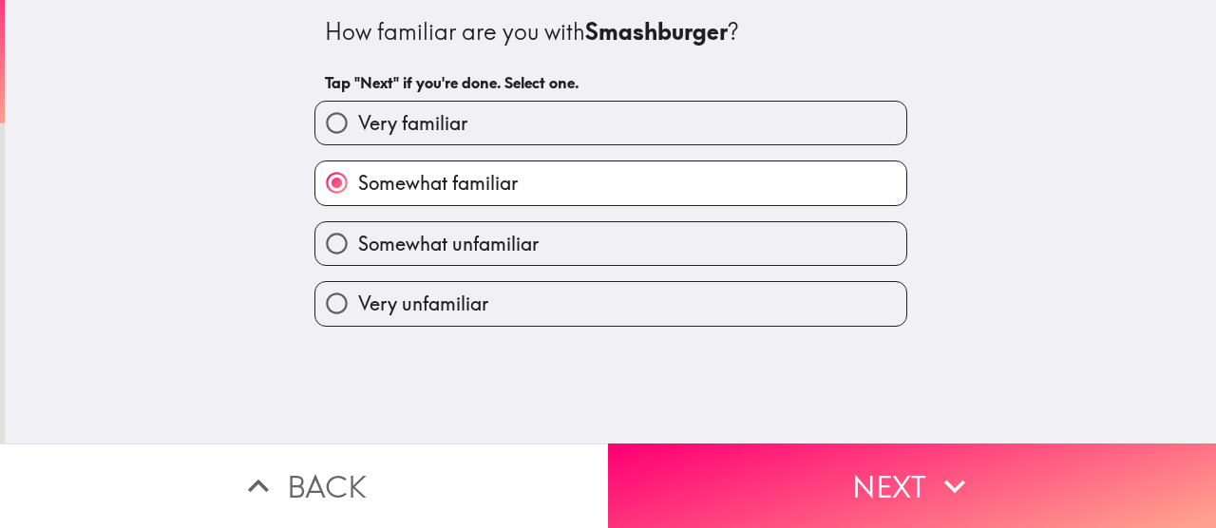
click at [527, 141] on label "Very familiar" at bounding box center [610, 123] width 591 height 43
click at [358, 141] on input "Very familiar" at bounding box center [336, 123] width 43 height 43
radio input "true"
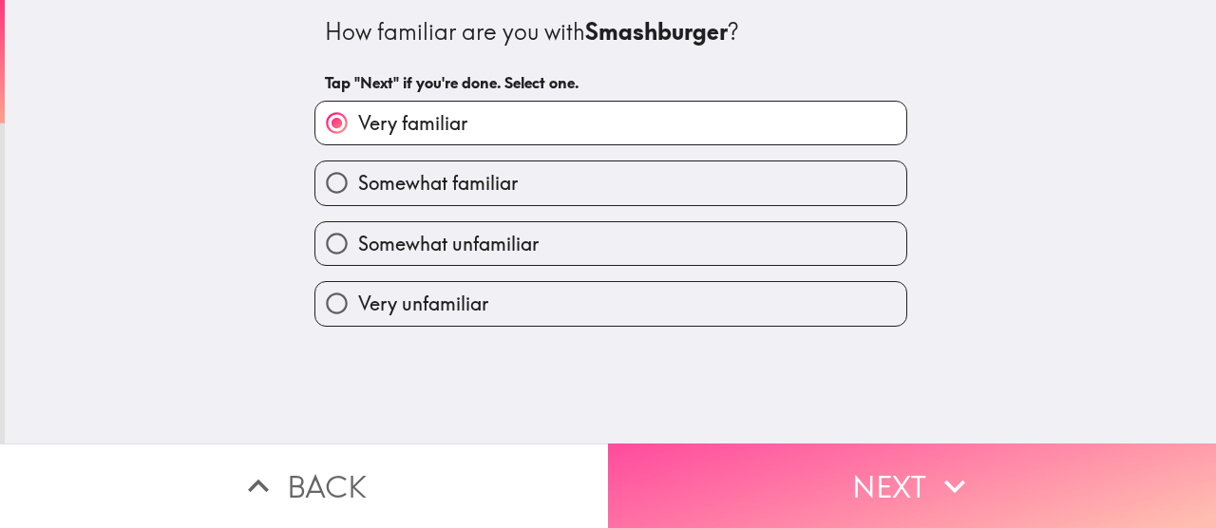
click at [744, 443] on button "Next" at bounding box center [912, 485] width 608 height 85
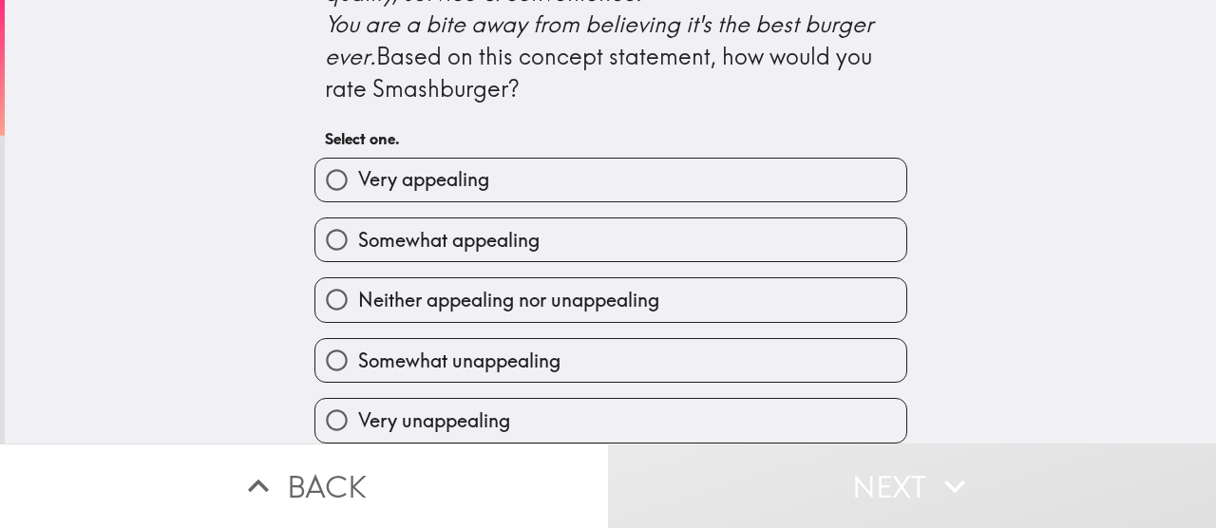
scroll to position [981, 0]
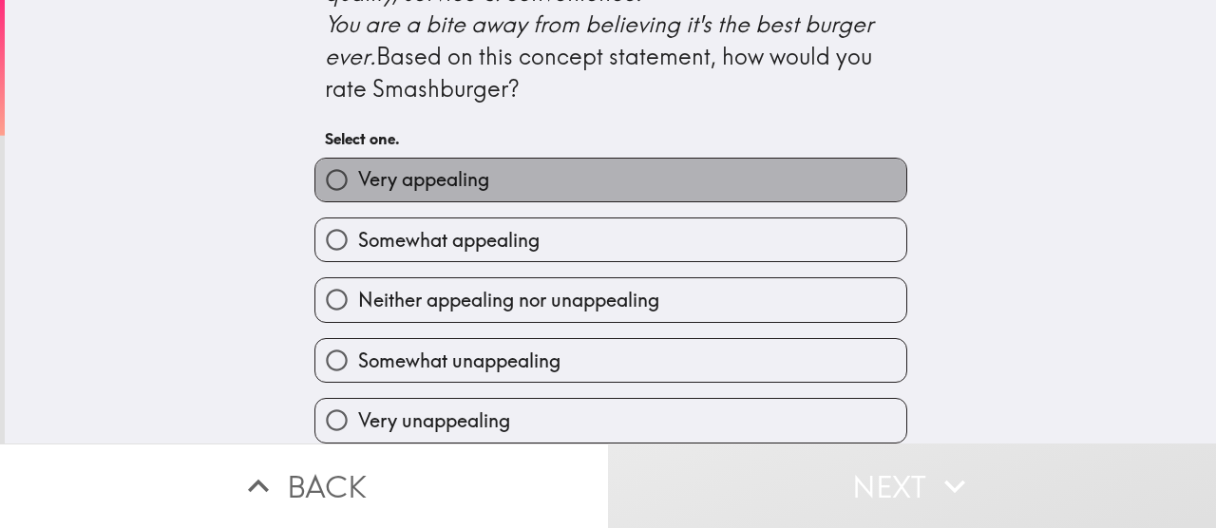
click at [476, 166] on span "Very appealing" at bounding box center [423, 179] width 131 height 27
click at [358, 159] on input "Very appealing" at bounding box center [336, 180] width 43 height 43
radio input "true"
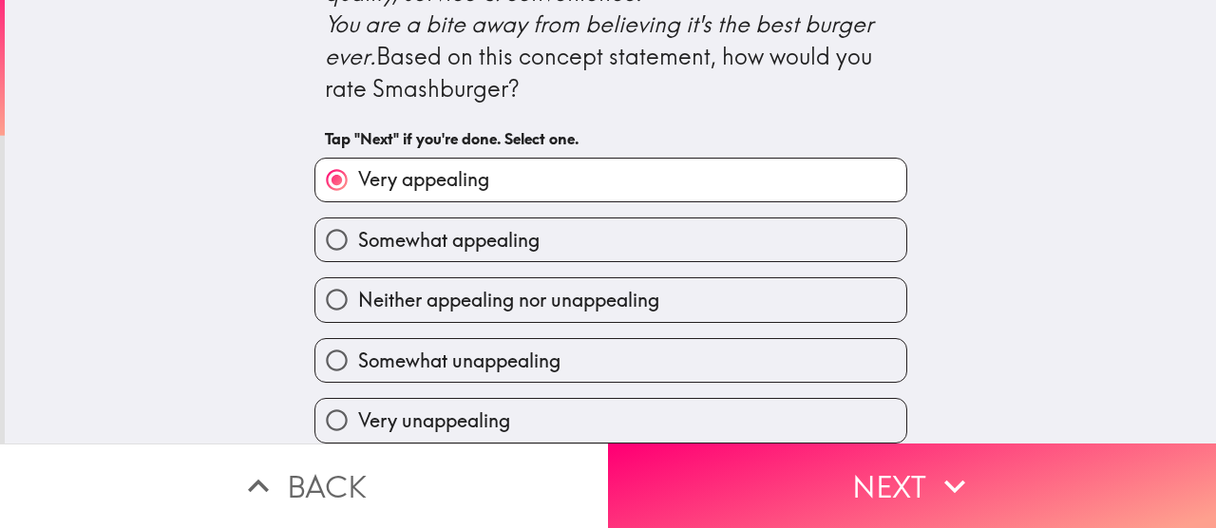
click at [765, 454] on button "Next" at bounding box center [912, 485] width 608 height 85
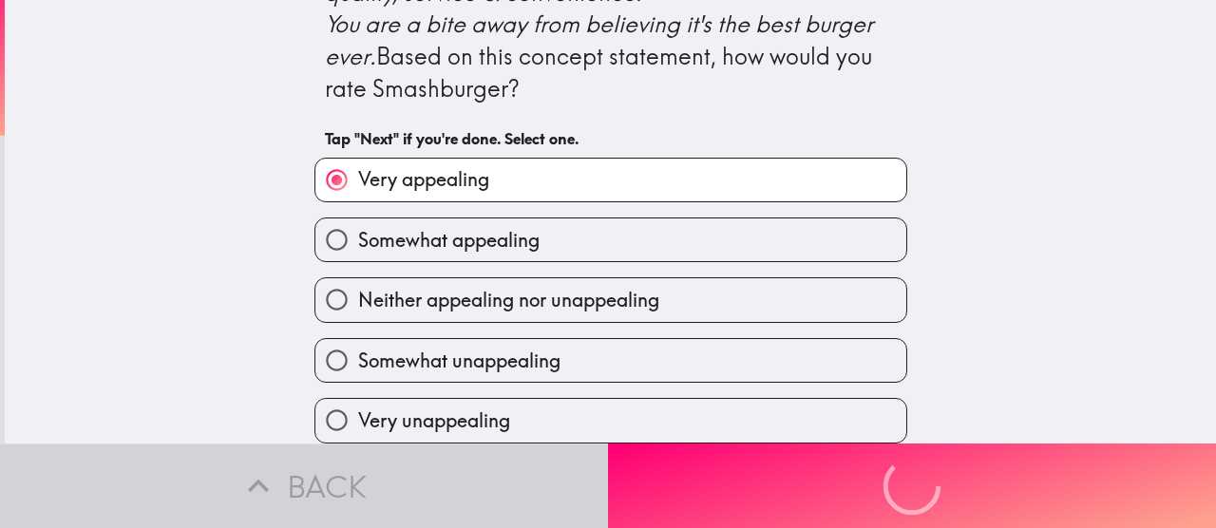
scroll to position [0, 0]
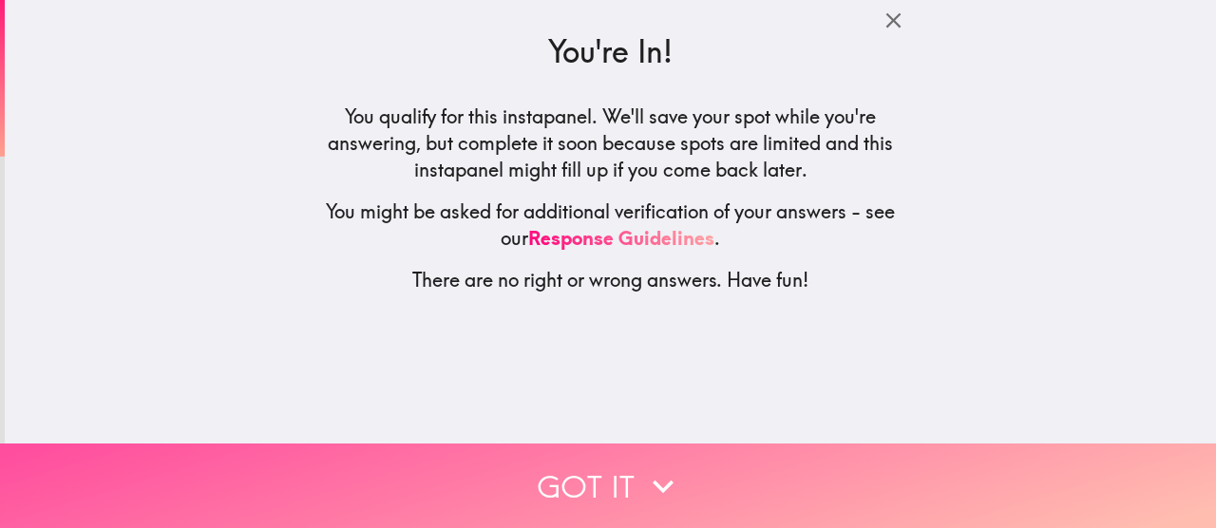
click at [801, 459] on button "Got it" at bounding box center [608, 485] width 1216 height 85
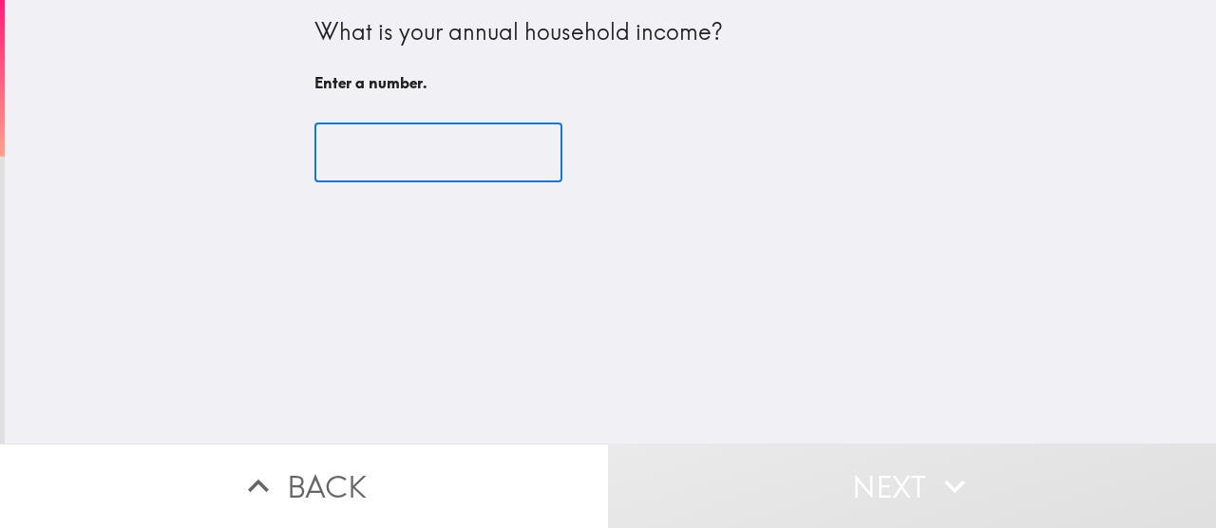
click at [476, 172] on input "number" at bounding box center [438, 152] width 248 height 59
click at [434, 141] on input "number" at bounding box center [438, 152] width 248 height 59
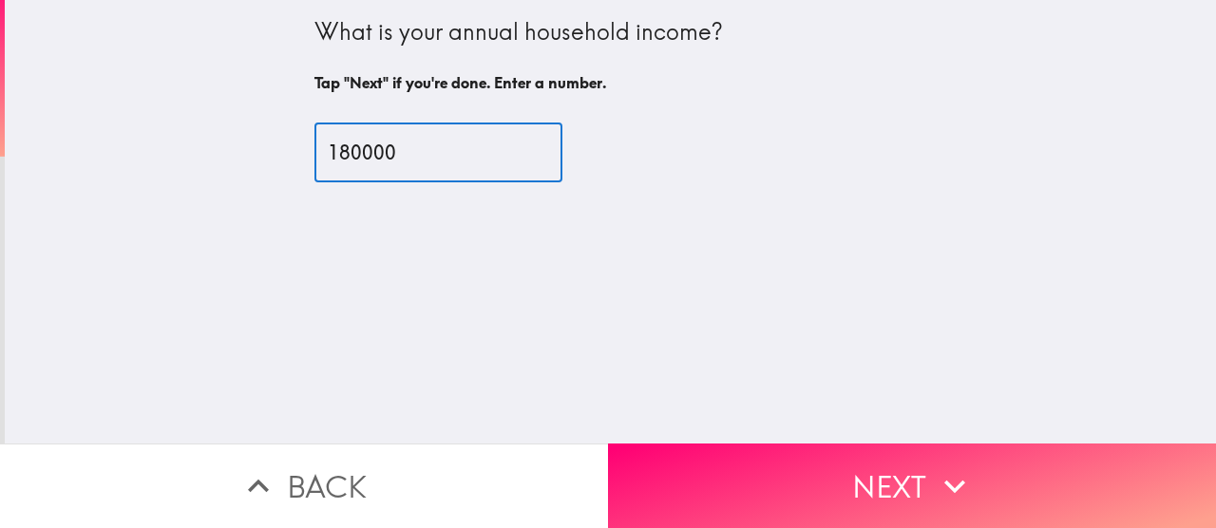
type input "180000"
click at [915, 90] on div "What is your annual household income? Tap "Next" if you're done. Enter a number…" at bounding box center [610, 221] width 1211 height 443
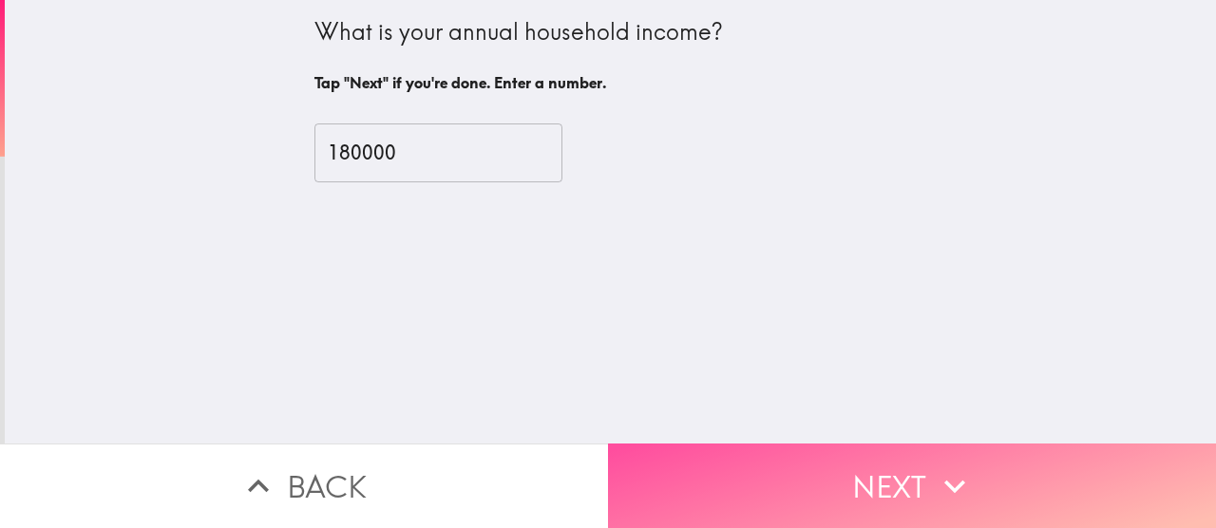
click at [847, 451] on button "Next" at bounding box center [912, 485] width 608 height 85
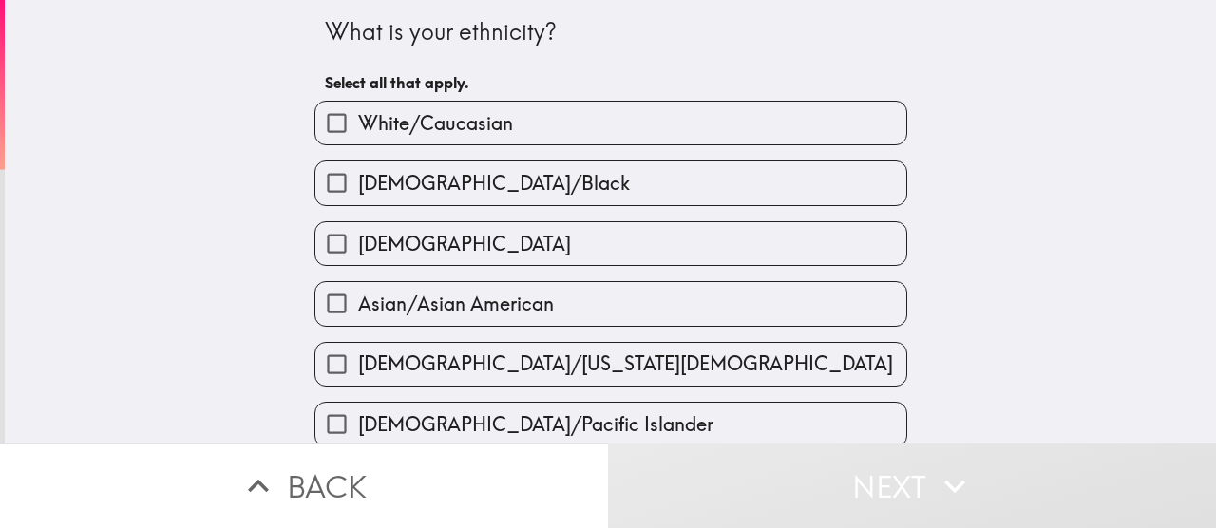
click at [501, 137] on label "White/Caucasian" at bounding box center [610, 123] width 591 height 43
click at [358, 137] on input "White/Caucasian" at bounding box center [336, 123] width 43 height 43
checkbox input "true"
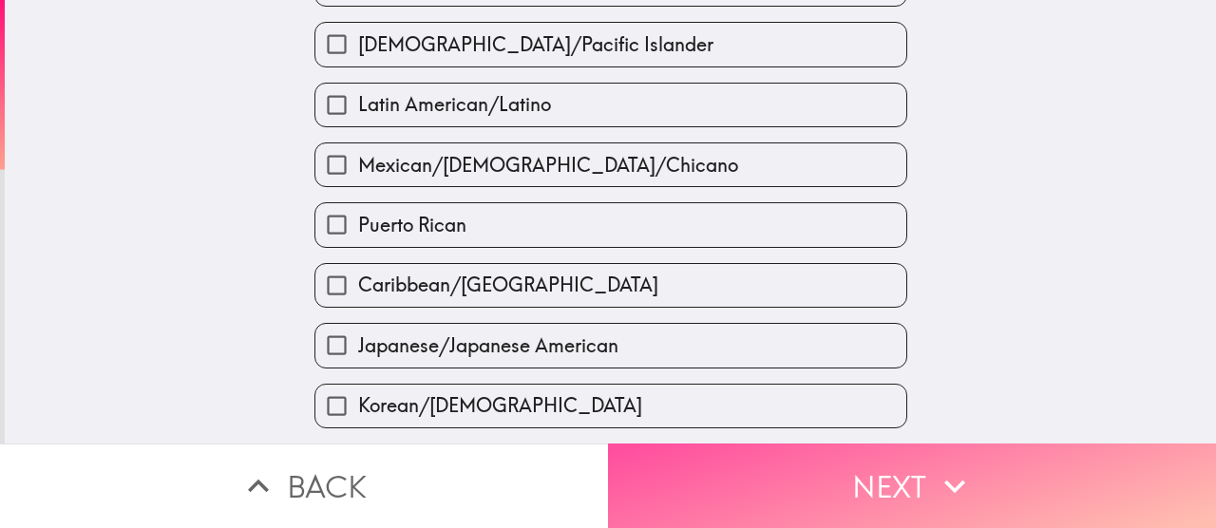
click at [795, 482] on button "Next" at bounding box center [912, 485] width 608 height 85
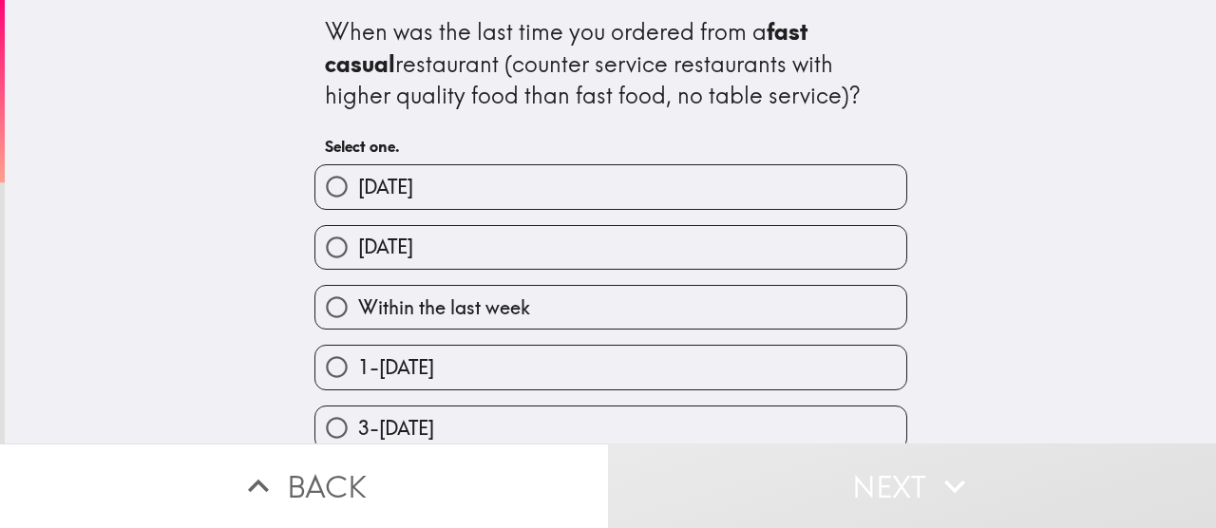
click at [636, 189] on label "[DATE]" at bounding box center [610, 186] width 591 height 43
click at [358, 189] on input "[DATE]" at bounding box center [336, 186] width 43 height 43
radio input "true"
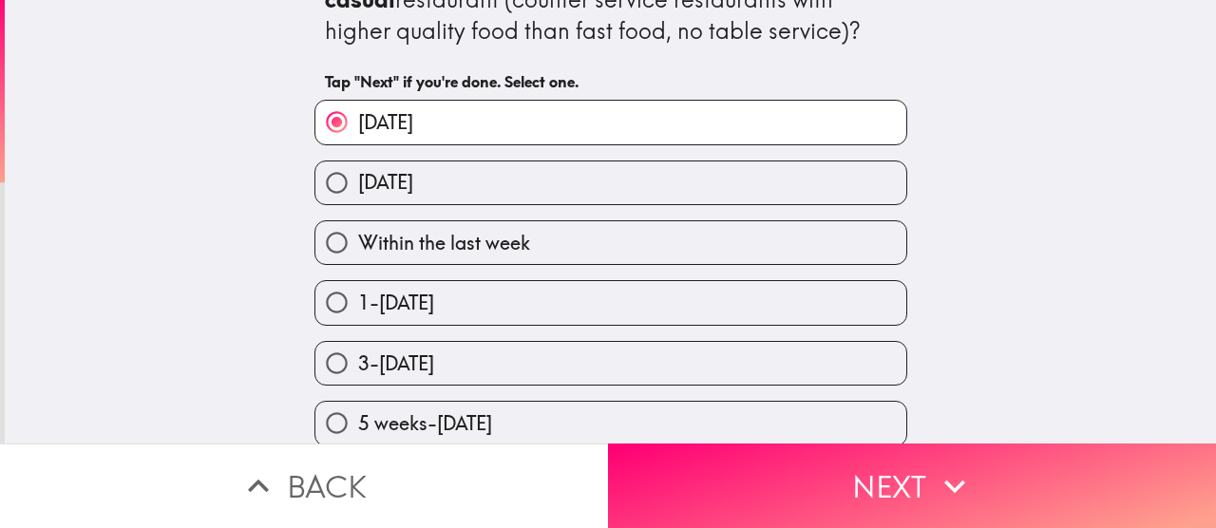
scroll to position [95, 0]
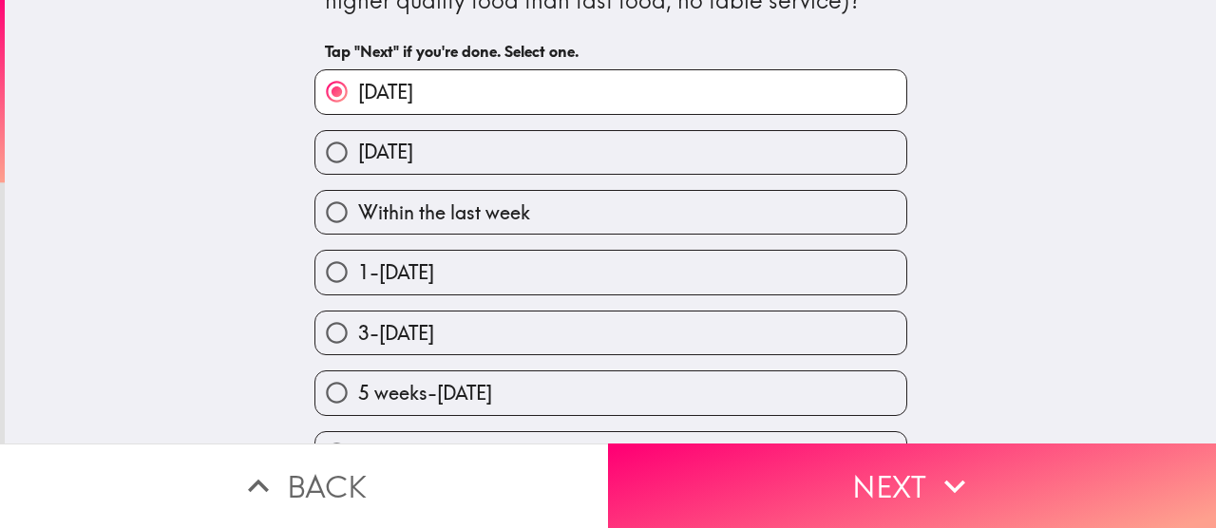
click at [805, 495] on button "Next" at bounding box center [912, 485] width 608 height 85
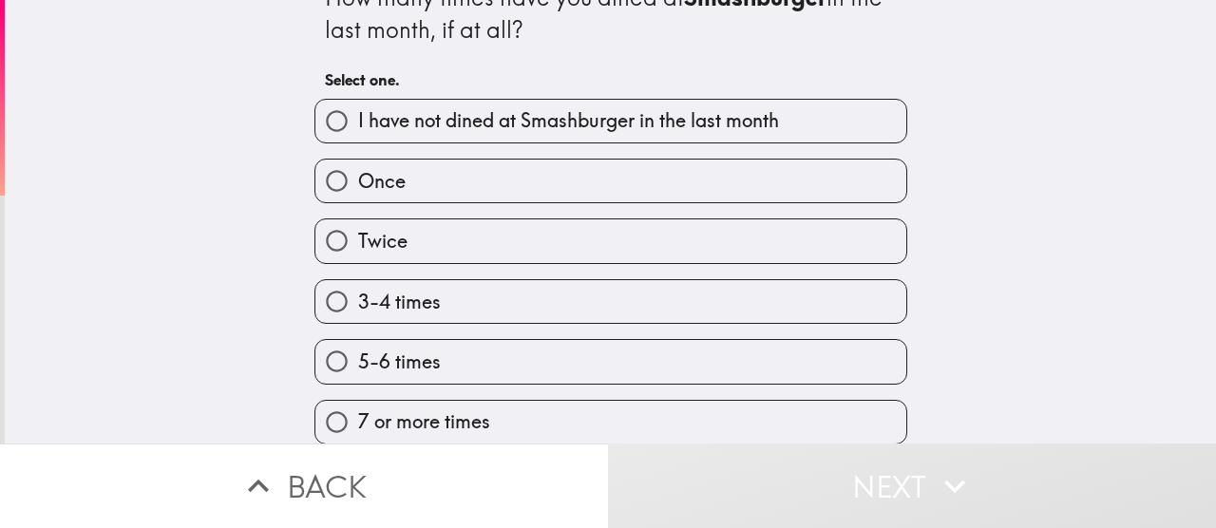
scroll to position [53, 0]
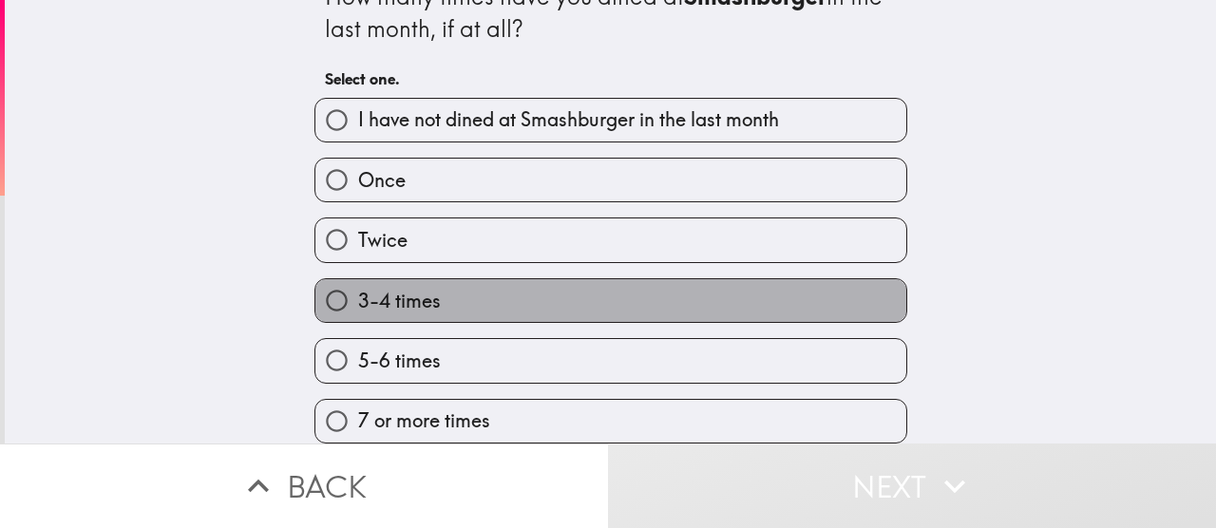
click at [492, 279] on label "3-4 times" at bounding box center [610, 300] width 591 height 43
click at [358, 279] on input "3-4 times" at bounding box center [336, 300] width 43 height 43
radio input "true"
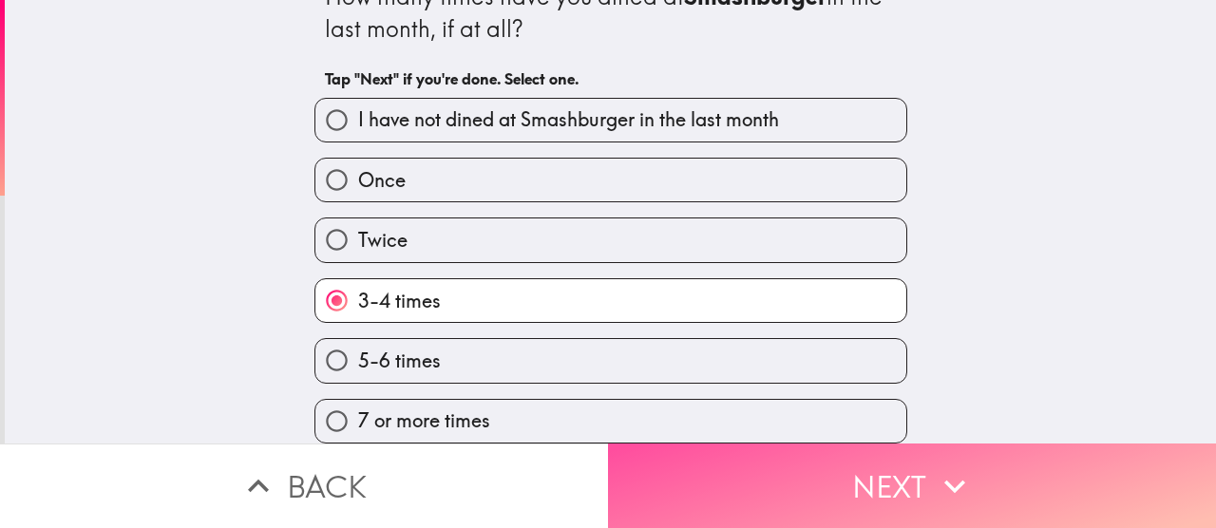
click at [710, 466] on button "Next" at bounding box center [912, 485] width 608 height 85
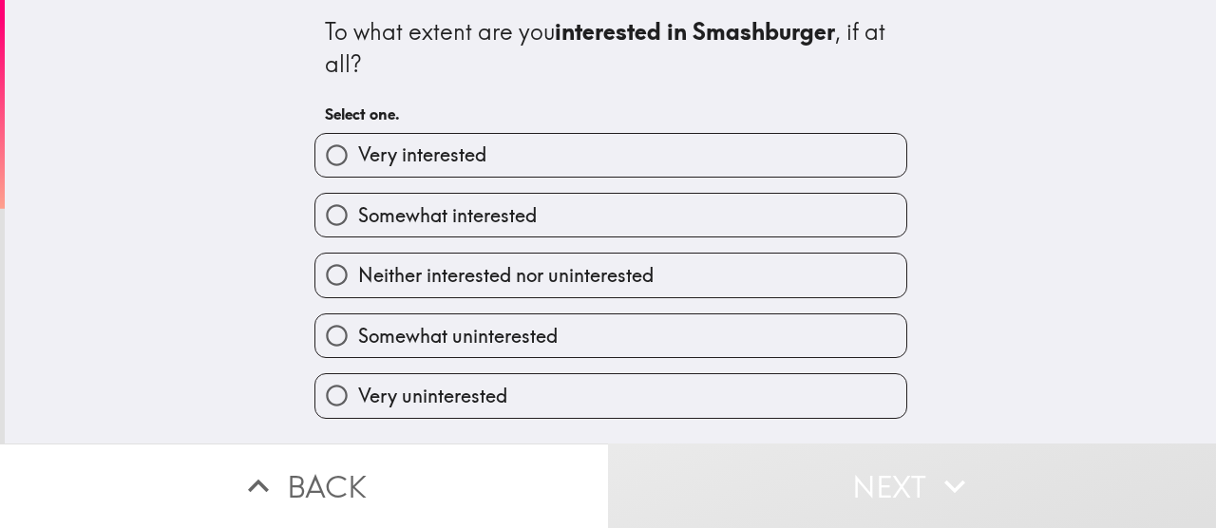
click at [539, 169] on label "Very interested" at bounding box center [610, 155] width 591 height 43
click at [358, 169] on input "Very interested" at bounding box center [336, 155] width 43 height 43
radio input "true"
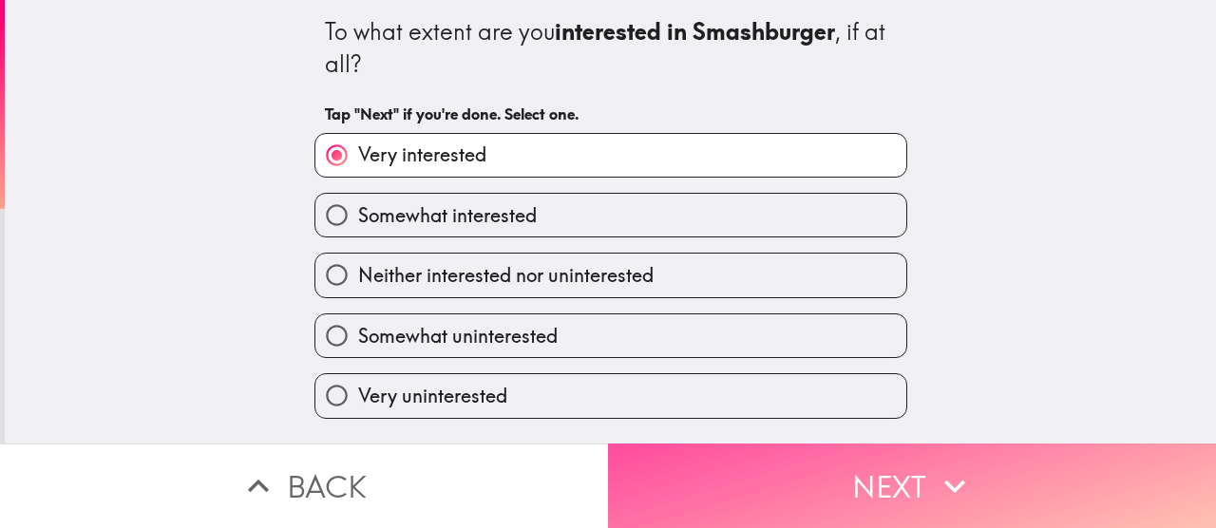
click at [718, 443] on button "Next" at bounding box center [912, 485] width 608 height 85
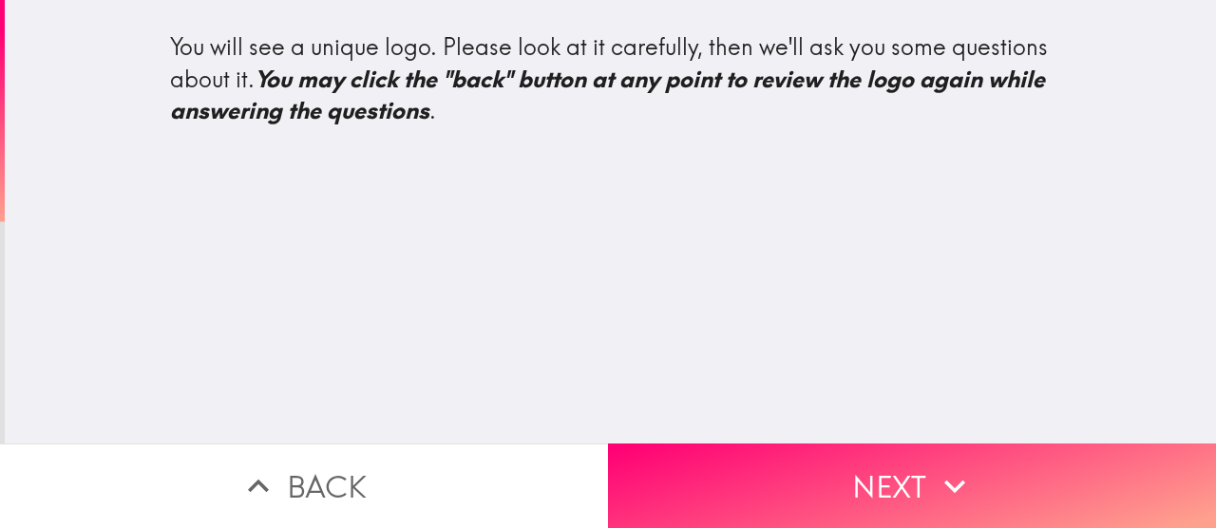
drag, startPoint x: 809, startPoint y: 176, endPoint x: 510, endPoint y: 167, distance: 299.3
click at [510, 168] on div "You will see a unique logo. Please look at it carefully, then we'll ask you som…" at bounding box center [610, 221] width 1211 height 443
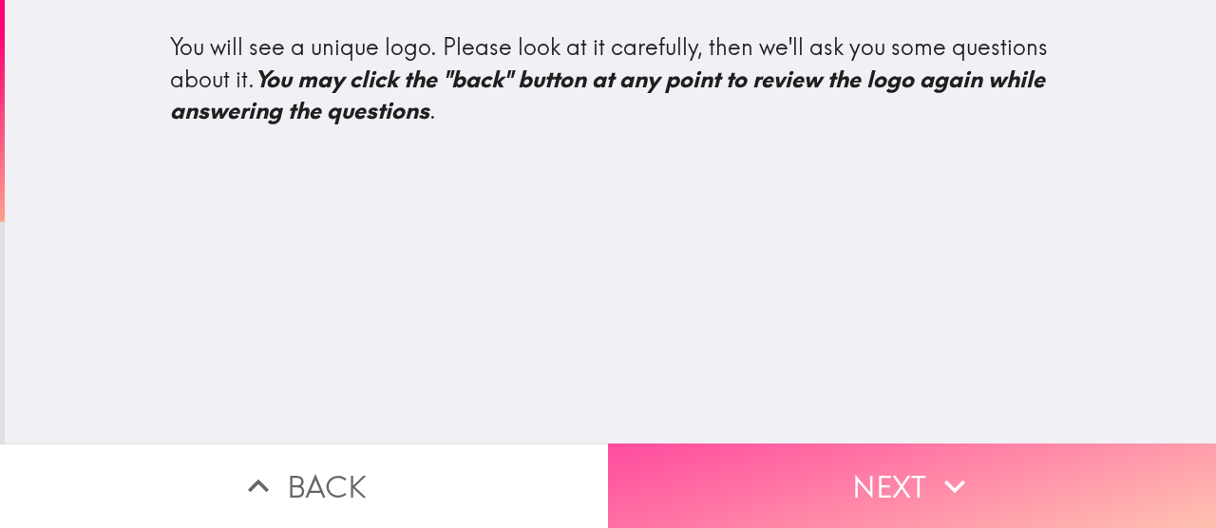
click at [901, 481] on button "Next" at bounding box center [912, 485] width 608 height 85
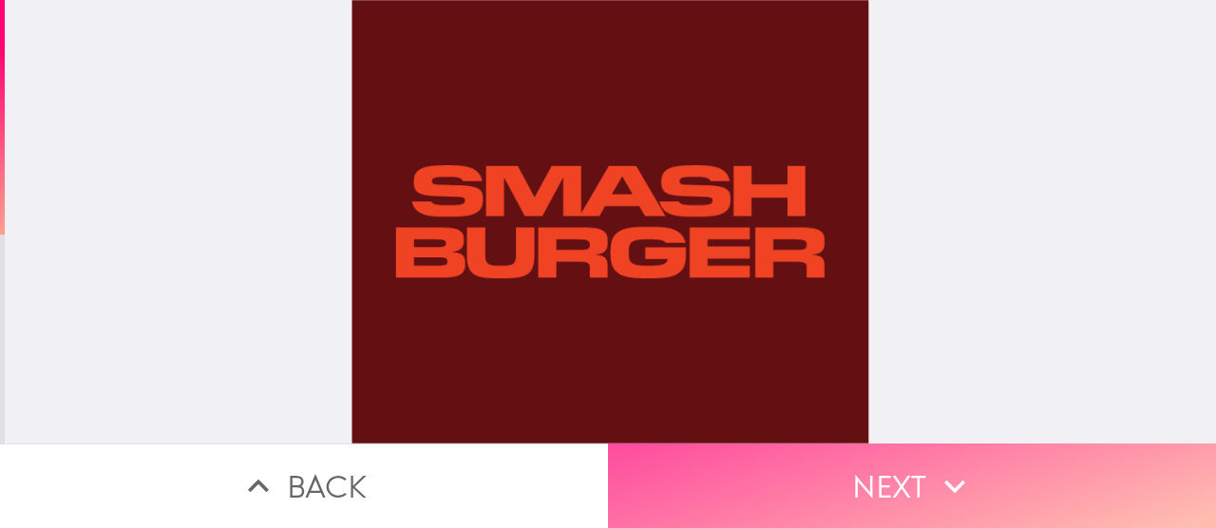
click at [855, 459] on button "Next" at bounding box center [912, 485] width 608 height 85
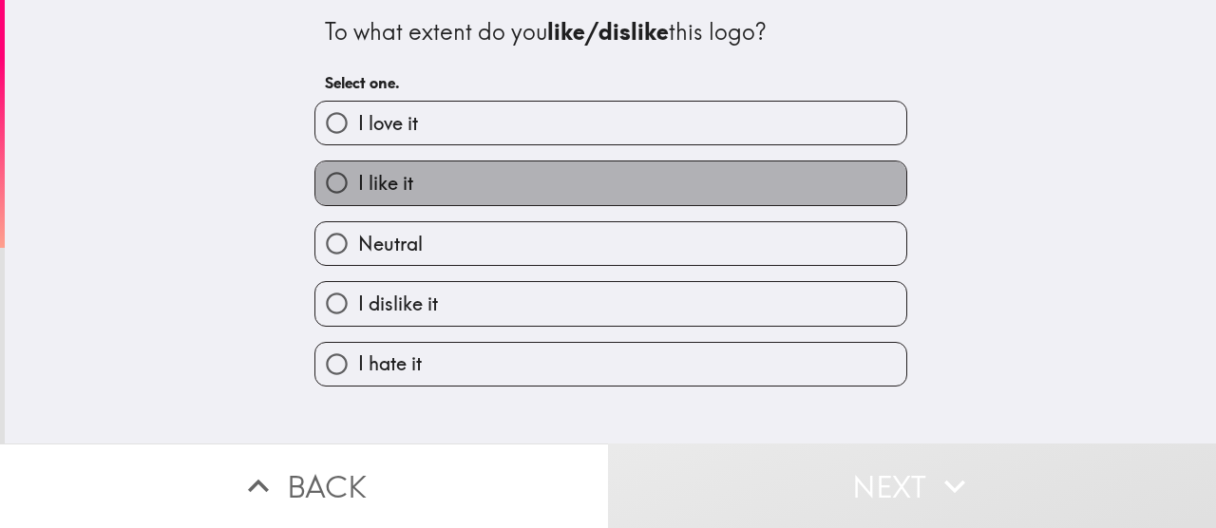
click at [536, 194] on label "I like it" at bounding box center [610, 182] width 591 height 43
click at [358, 194] on input "I like it" at bounding box center [336, 182] width 43 height 43
radio input "true"
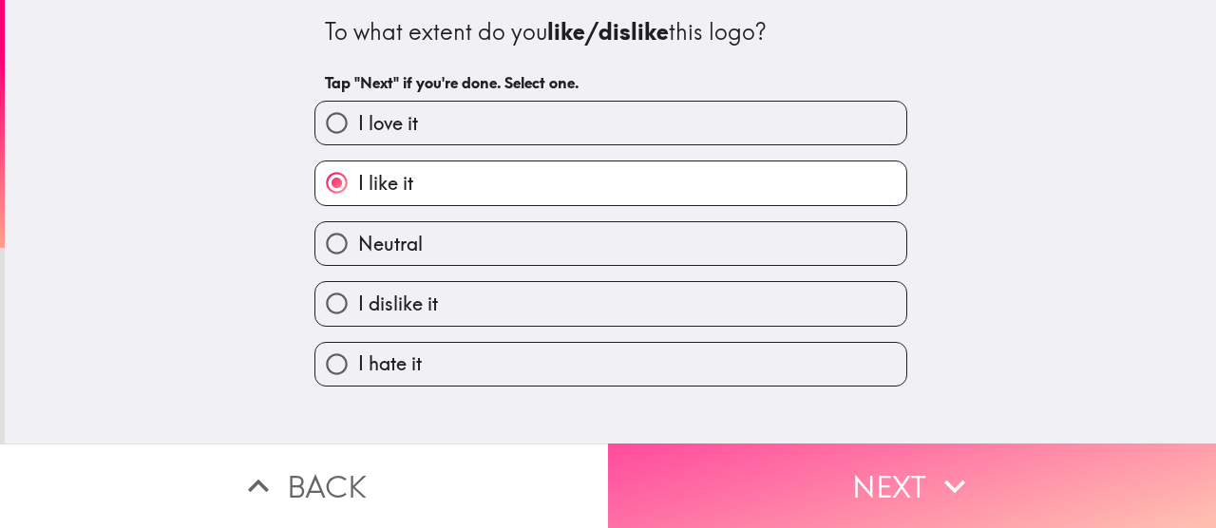
click at [708, 445] on button "Next" at bounding box center [912, 485] width 608 height 85
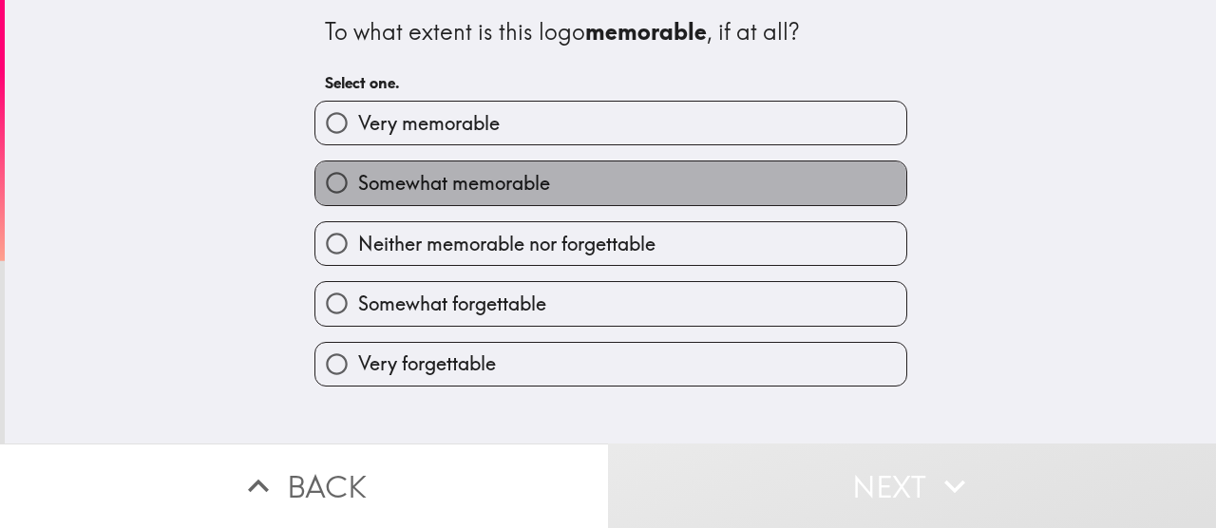
click at [587, 185] on label "Somewhat memorable" at bounding box center [610, 182] width 591 height 43
click at [358, 185] on input "Somewhat memorable" at bounding box center [336, 182] width 43 height 43
radio input "true"
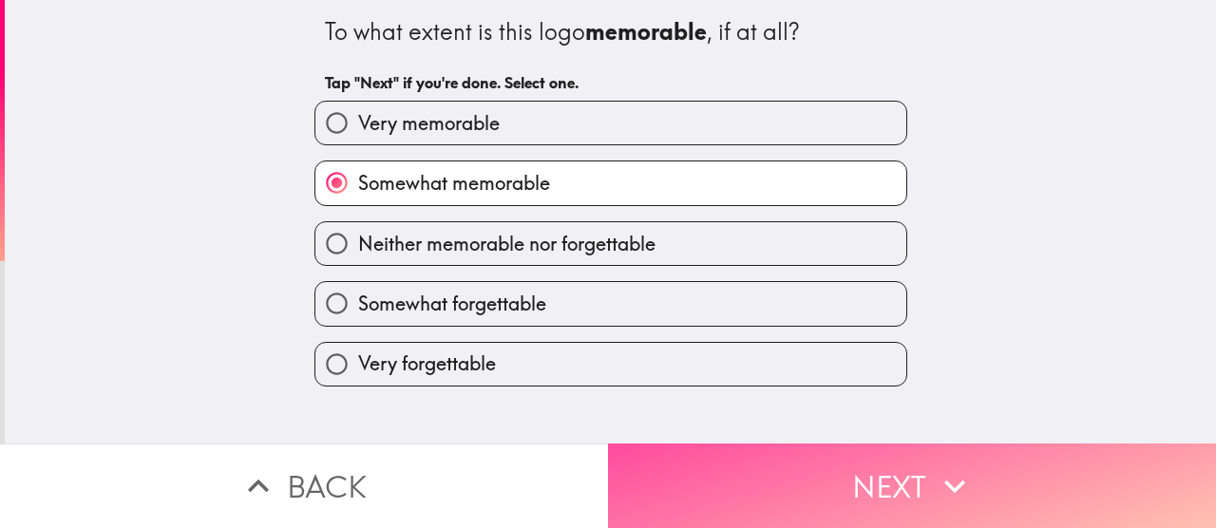
click at [719, 477] on button "Next" at bounding box center [912, 485] width 608 height 85
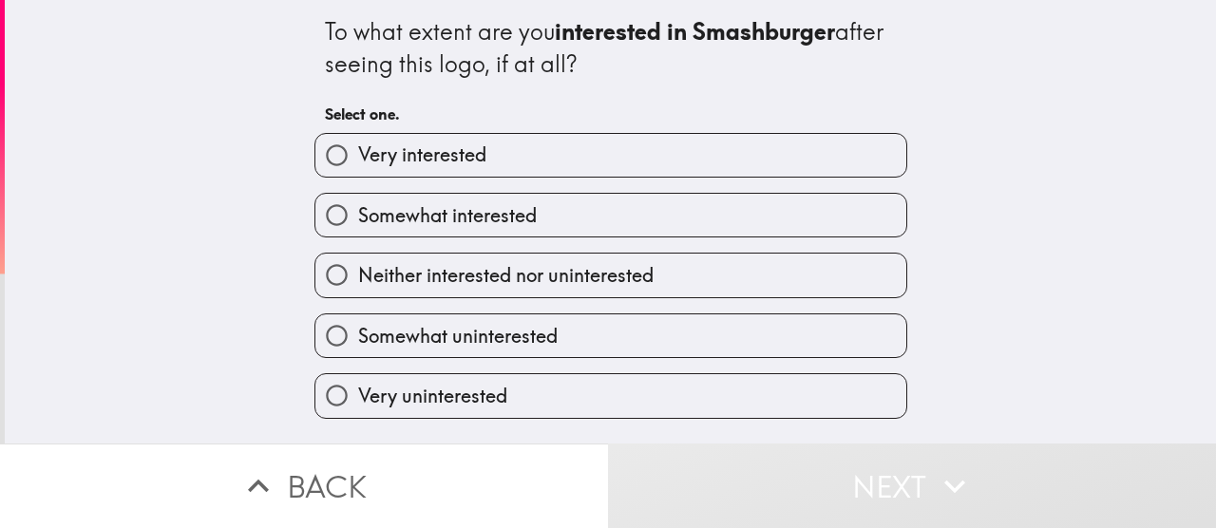
click at [576, 207] on label "Somewhat interested" at bounding box center [610, 215] width 591 height 43
click at [358, 207] on input "Somewhat interested" at bounding box center [336, 215] width 43 height 43
radio input "true"
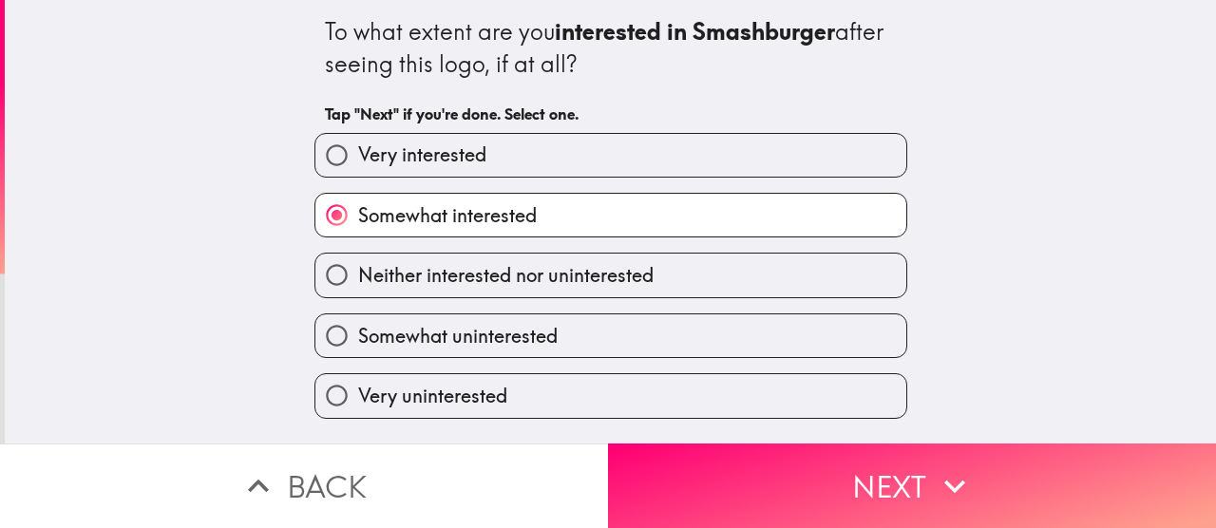
click at [770, 443] on button "Next" at bounding box center [912, 485] width 608 height 85
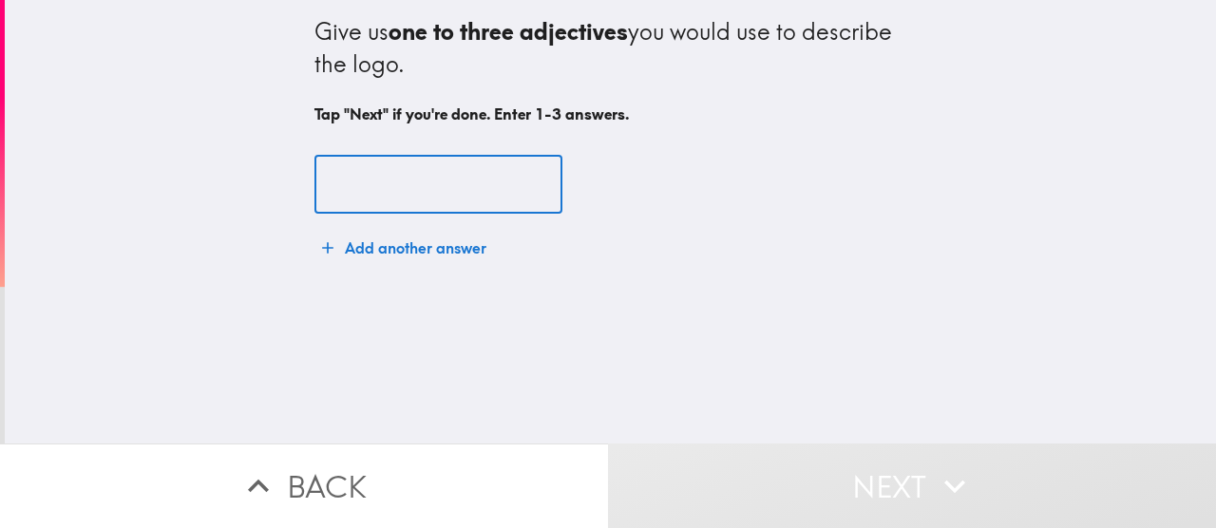
click at [483, 185] on input "text" at bounding box center [438, 185] width 248 height 59
click at [465, 192] on input "text" at bounding box center [438, 185] width 248 height 59
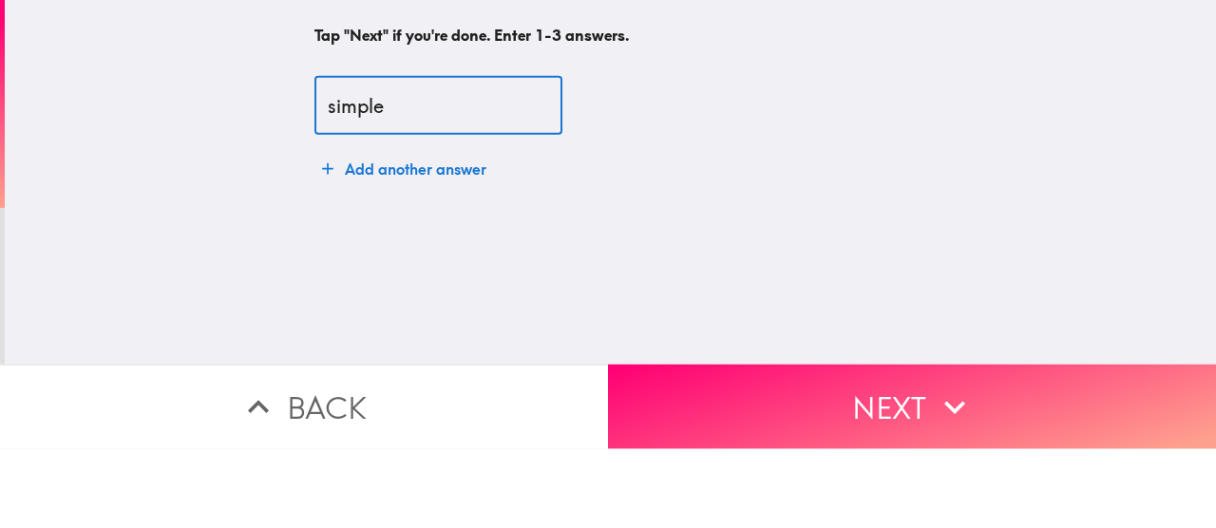
type input "simple"
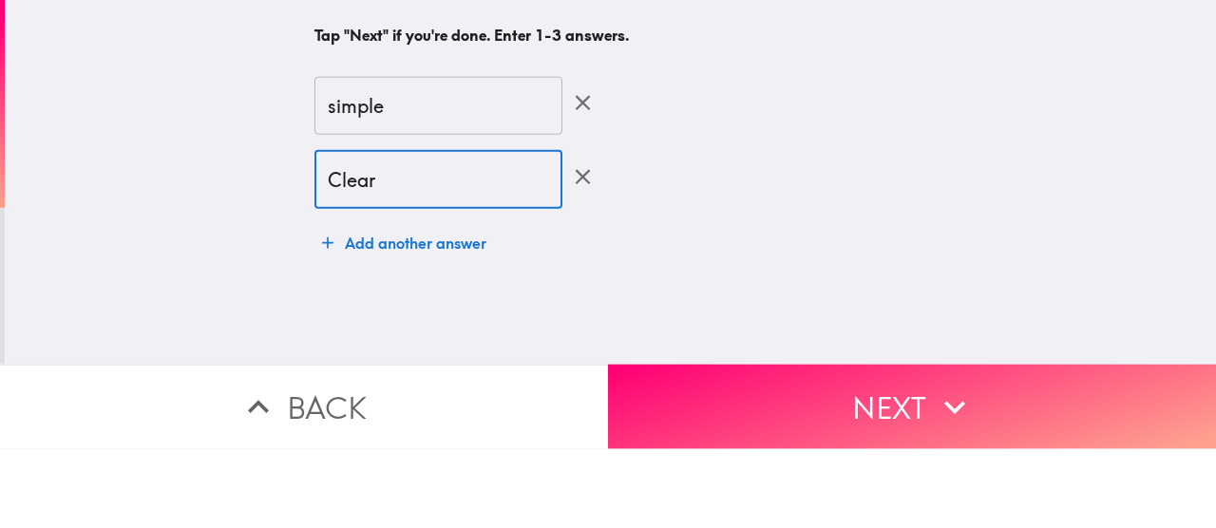
type input "Clear"
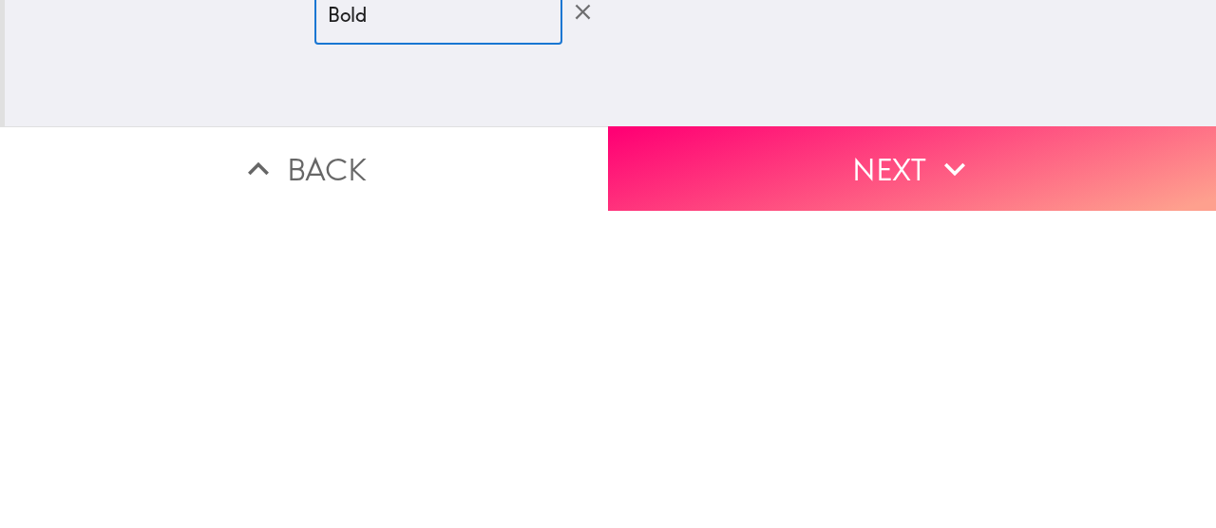
type input "Bold"
click at [915, 458] on button "Next" at bounding box center [912, 485] width 608 height 85
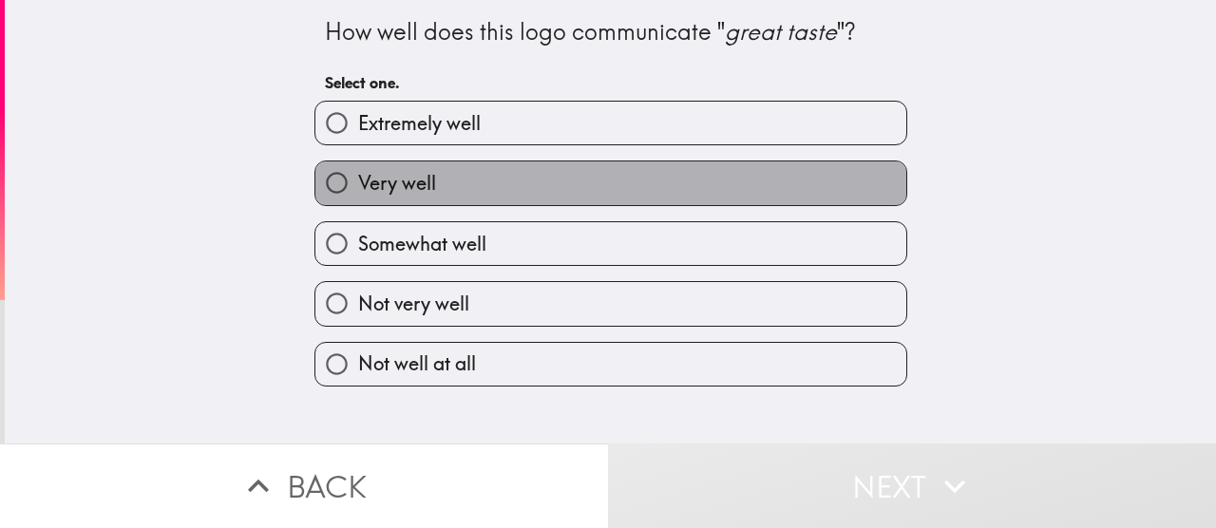
click at [450, 172] on label "Very well" at bounding box center [610, 182] width 591 height 43
click at [358, 172] on input "Very well" at bounding box center [336, 182] width 43 height 43
radio input "true"
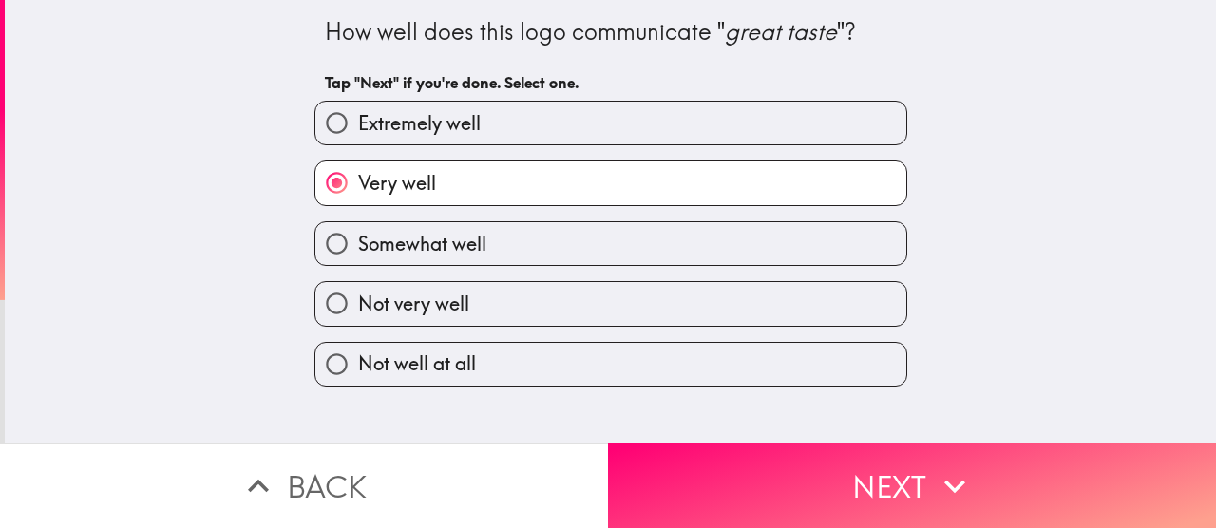
click at [735, 481] on button "Next" at bounding box center [912, 485] width 608 height 85
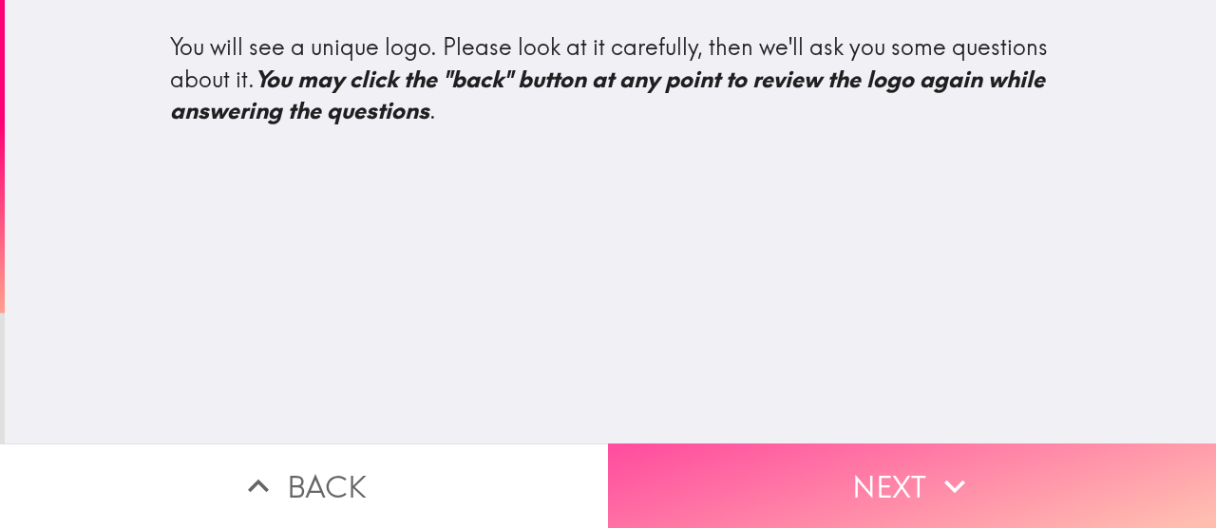
click at [801, 454] on button "Next" at bounding box center [912, 485] width 608 height 85
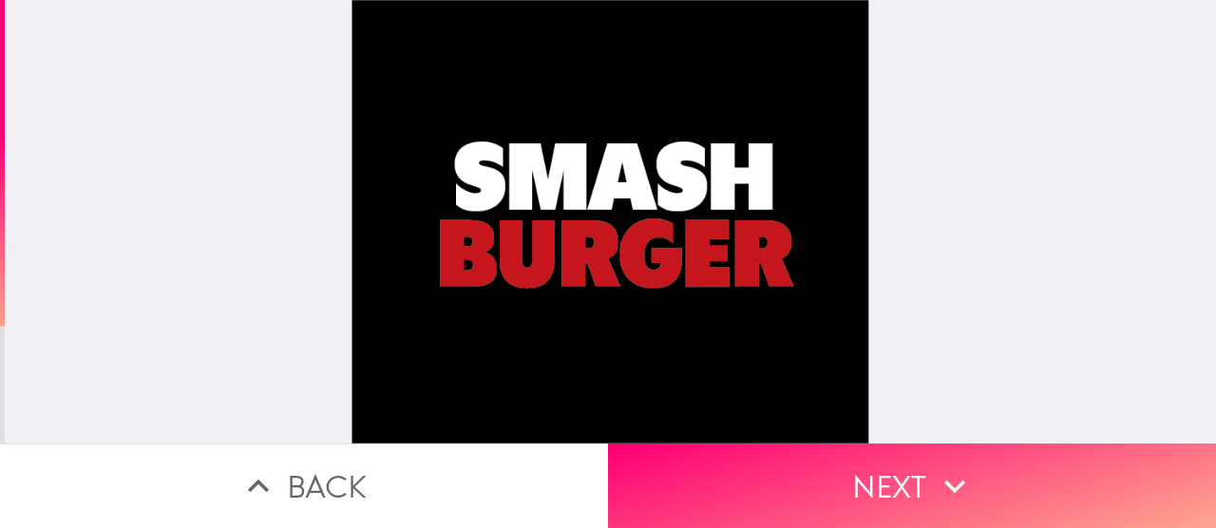
click at [799, 457] on button "Next" at bounding box center [912, 485] width 608 height 85
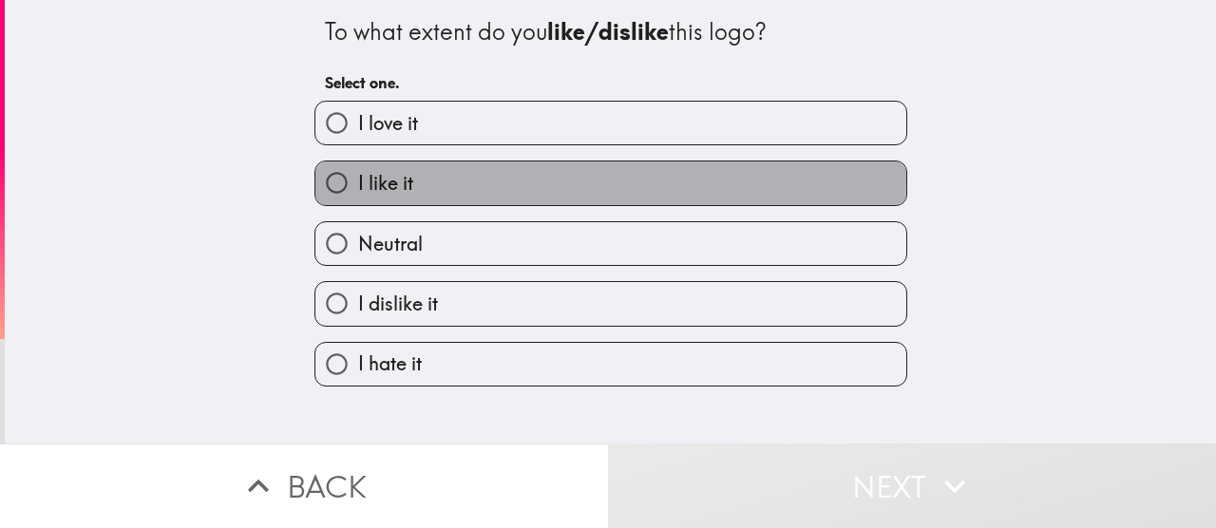
click at [536, 181] on label "I like it" at bounding box center [610, 182] width 591 height 43
click at [358, 181] on input "I like it" at bounding box center [336, 182] width 43 height 43
radio input "true"
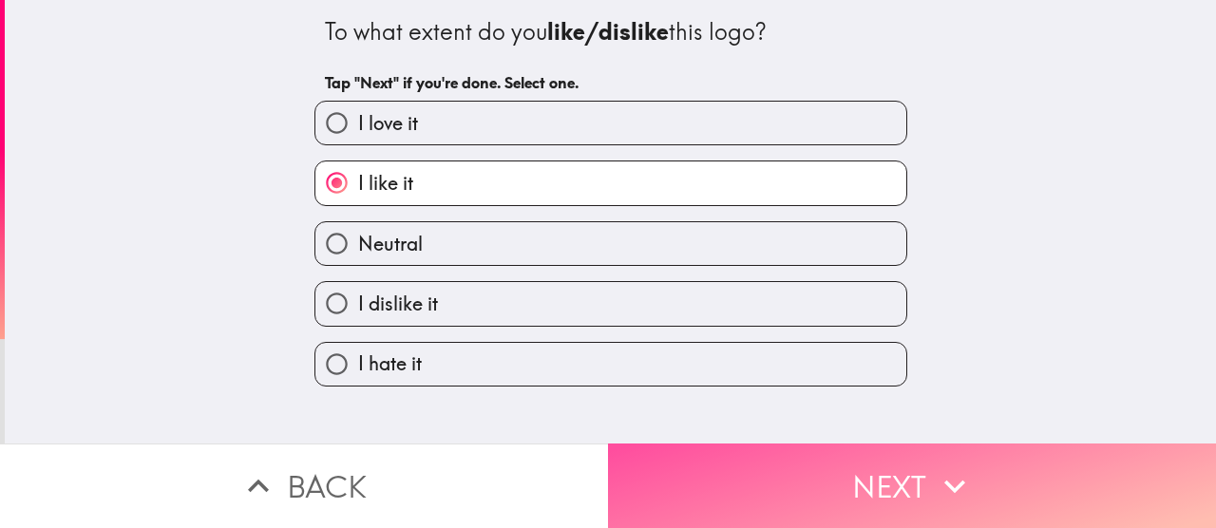
click at [738, 443] on button "Next" at bounding box center [912, 485] width 608 height 85
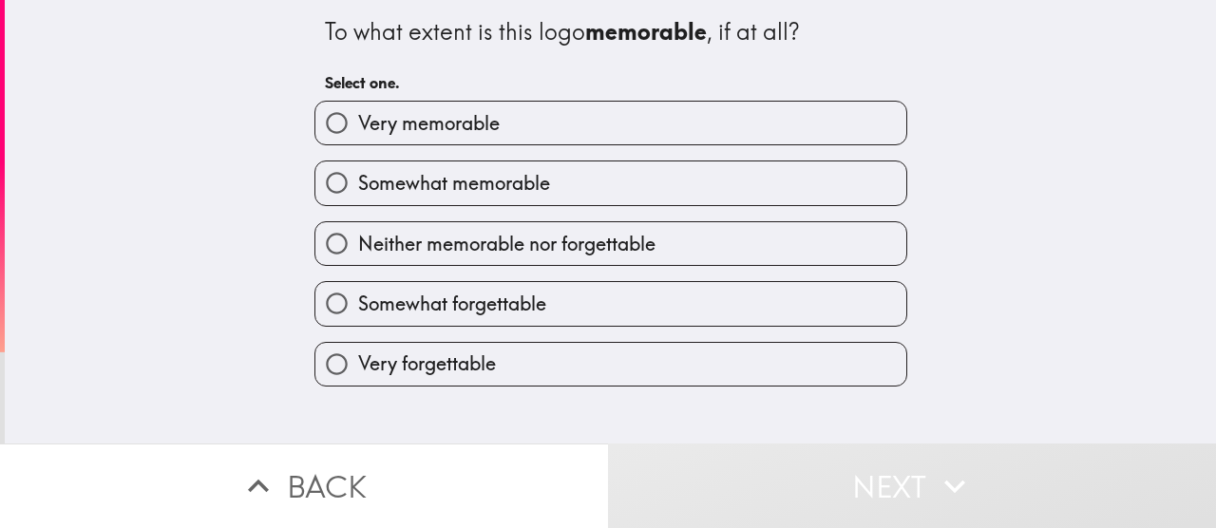
click at [522, 182] on span "Somewhat memorable" at bounding box center [454, 183] width 192 height 27
click at [358, 182] on input "Somewhat memorable" at bounding box center [336, 182] width 43 height 43
radio input "true"
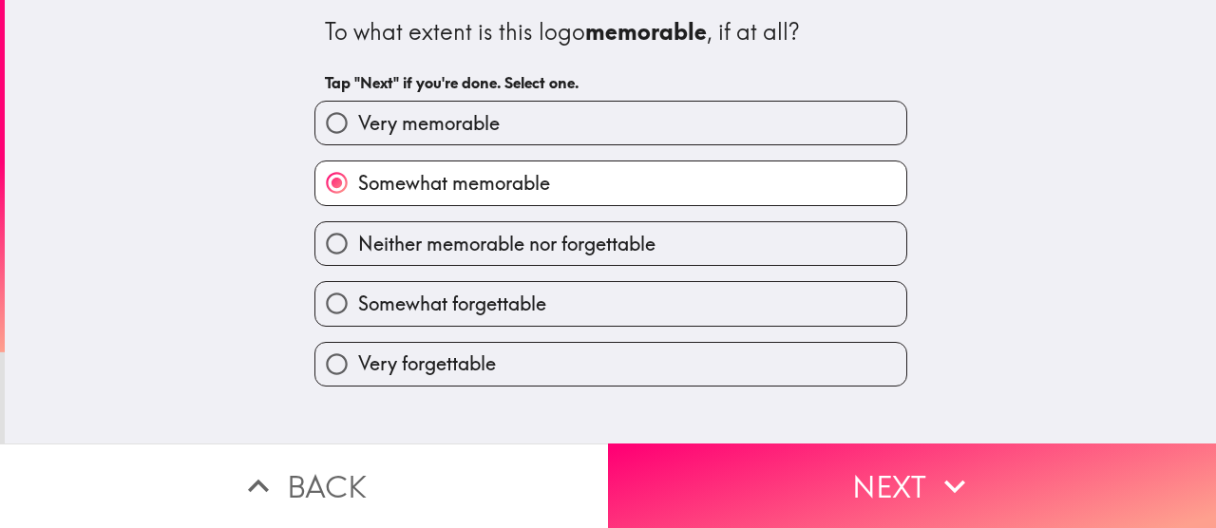
click at [753, 460] on button "Next" at bounding box center [912, 485] width 608 height 85
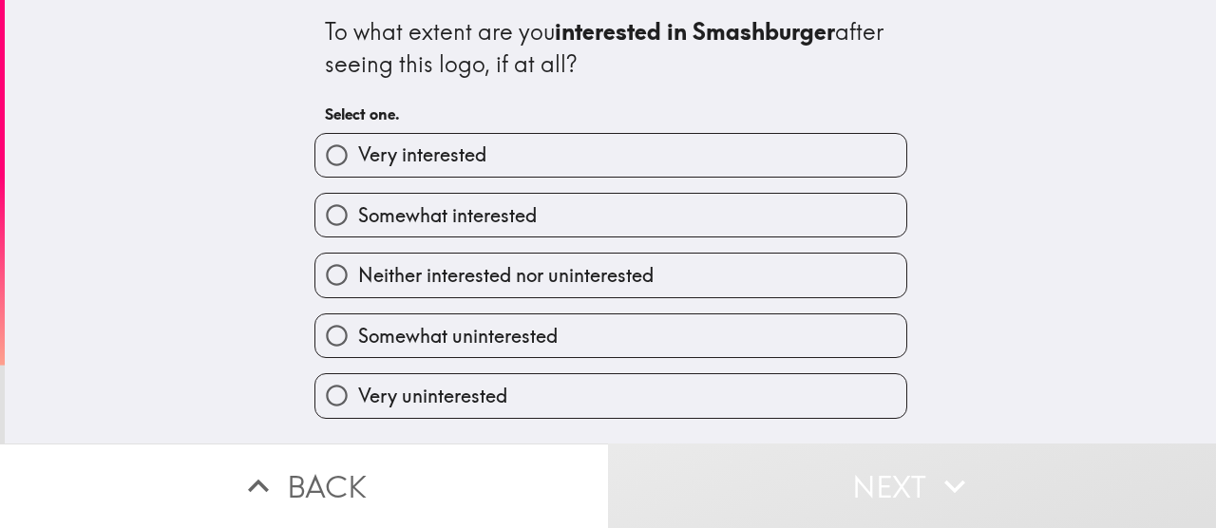
click at [634, 207] on label "Somewhat interested" at bounding box center [610, 215] width 591 height 43
click at [358, 207] on input "Somewhat interested" at bounding box center [336, 215] width 43 height 43
radio input "true"
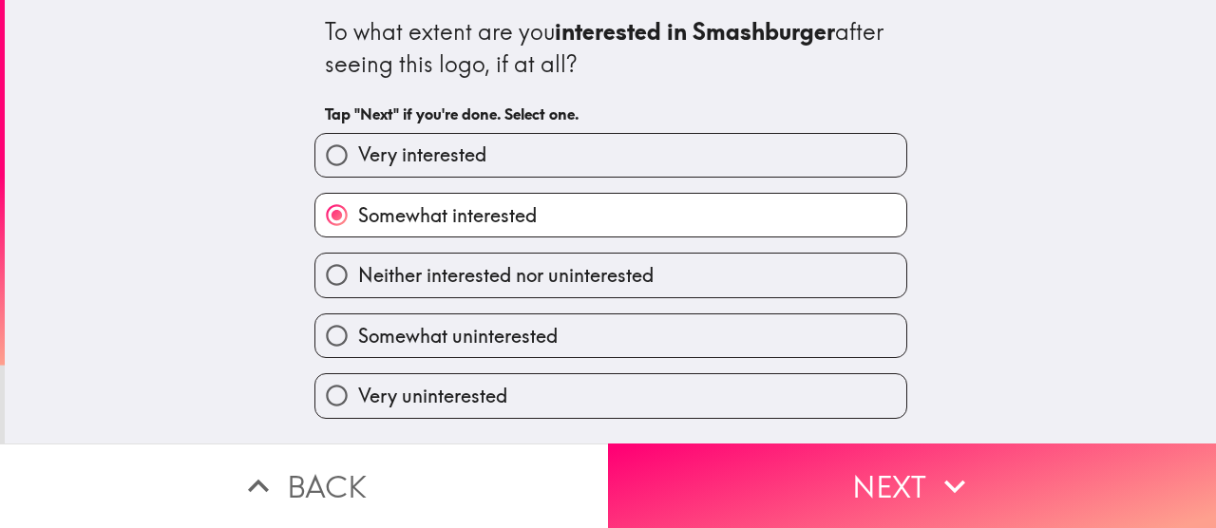
click at [707, 447] on button "Next" at bounding box center [912, 485] width 608 height 85
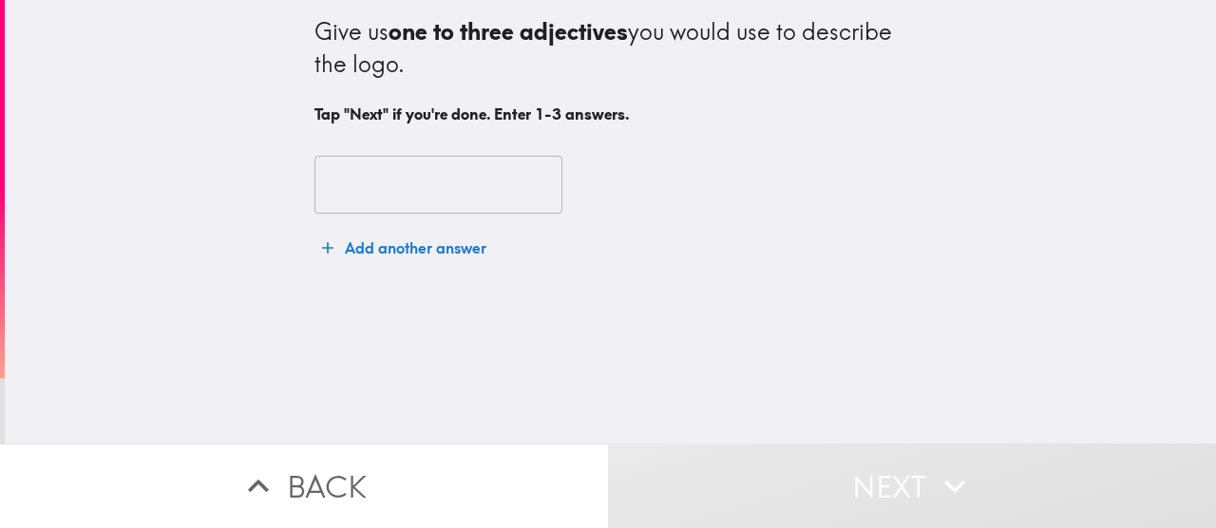
click at [432, 179] on input "text" at bounding box center [438, 185] width 248 height 59
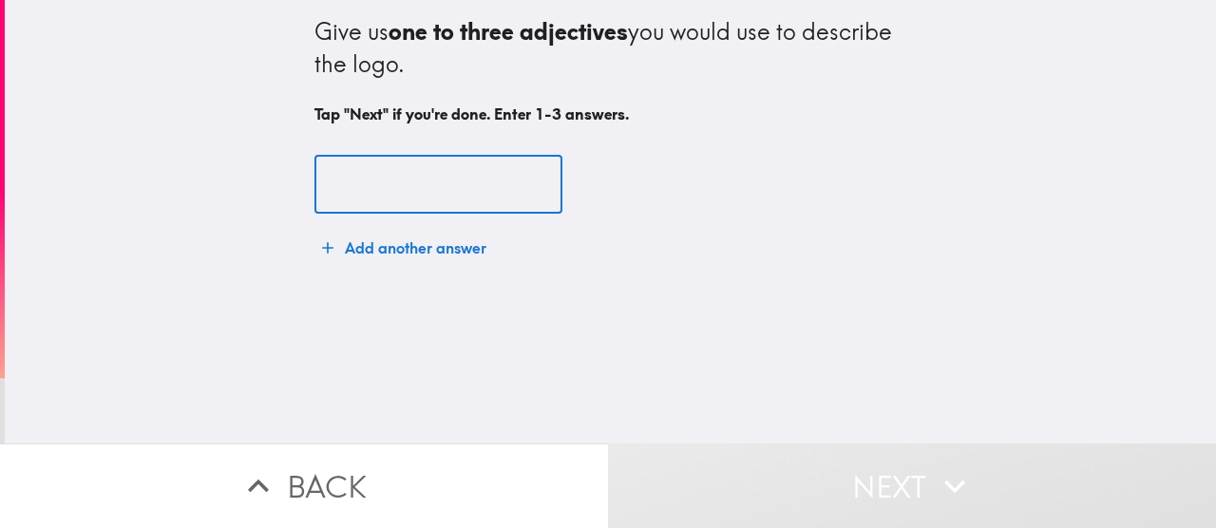
click at [409, 156] on input "text" at bounding box center [438, 185] width 248 height 59
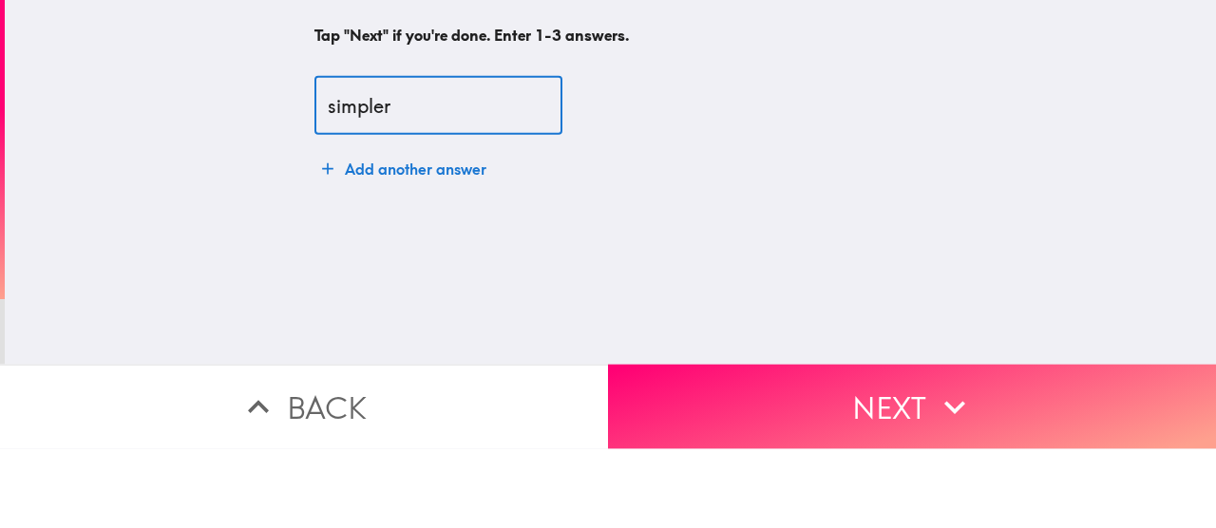
type input "simpler"
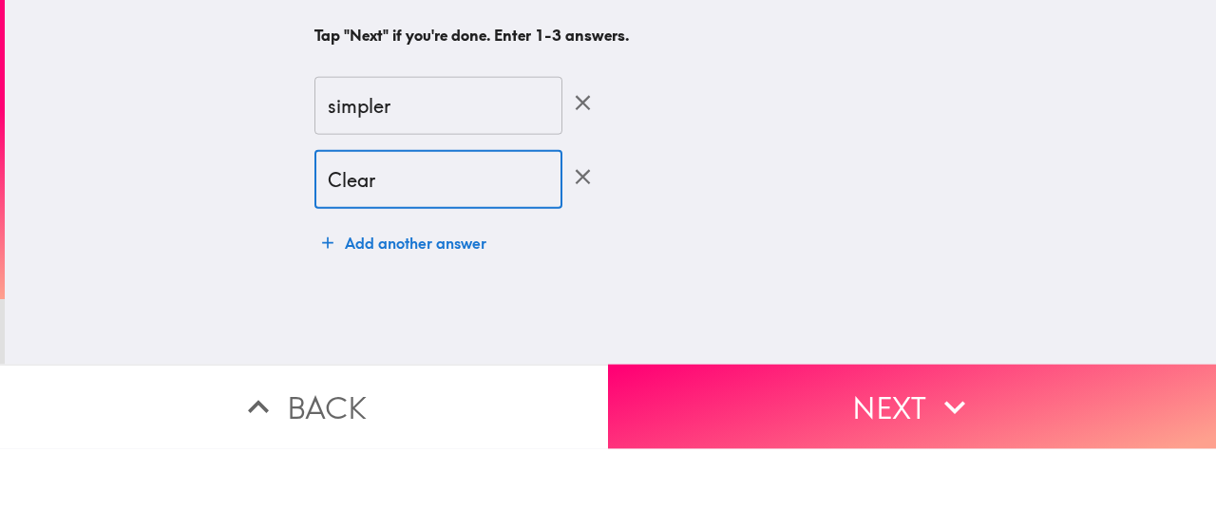
type input "Clear"
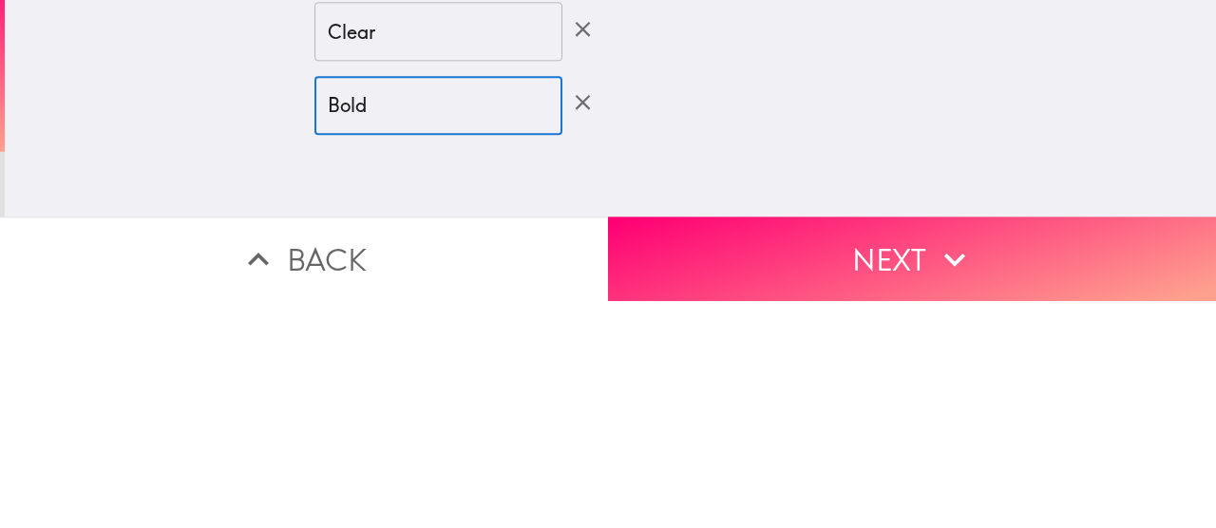
type input "Bold"
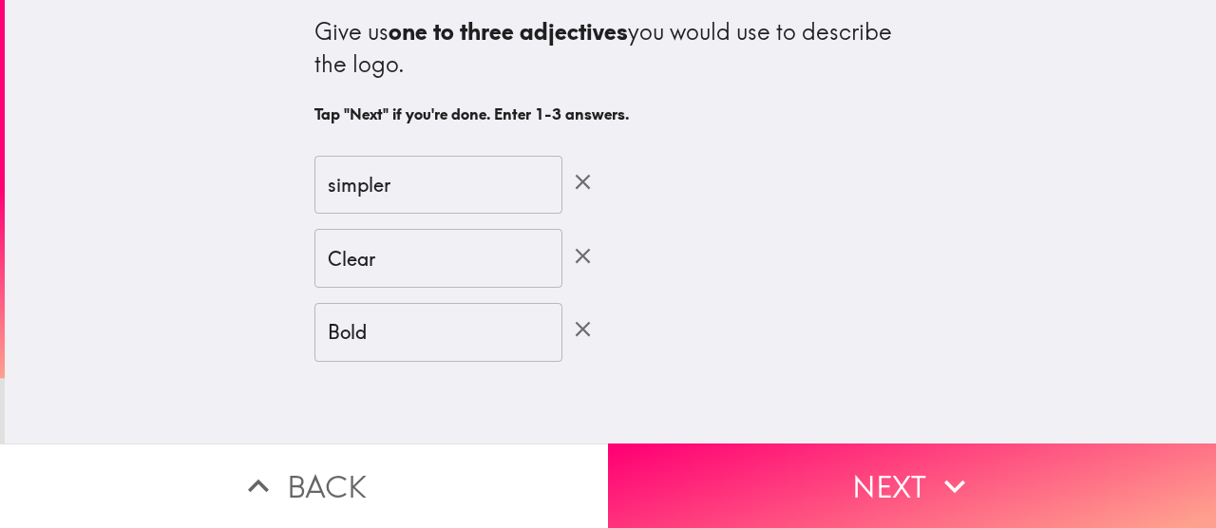
drag, startPoint x: 903, startPoint y: 301, endPoint x: 903, endPoint y: 75, distance: 226.0
click at [903, 75] on div "Give us one to three adjectives you would use to describe the logo. Tap "Next" …" at bounding box center [610, 221] width 1211 height 443
click at [681, 457] on button "Next" at bounding box center [912, 485] width 608 height 85
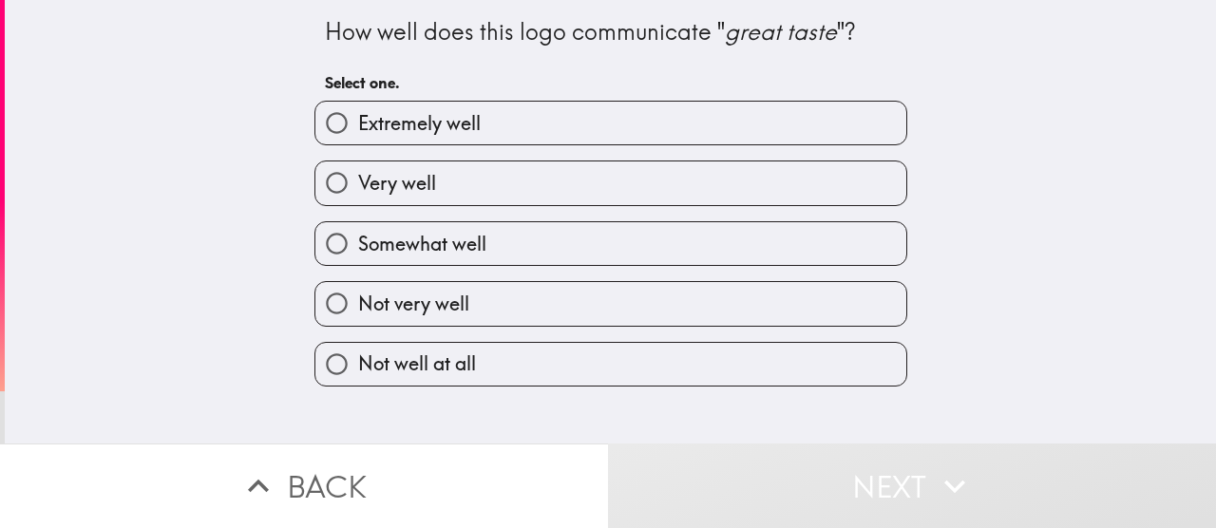
click at [416, 229] on label "Somewhat well" at bounding box center [610, 243] width 591 height 43
click at [358, 229] on input "Somewhat well" at bounding box center [336, 243] width 43 height 43
radio input "true"
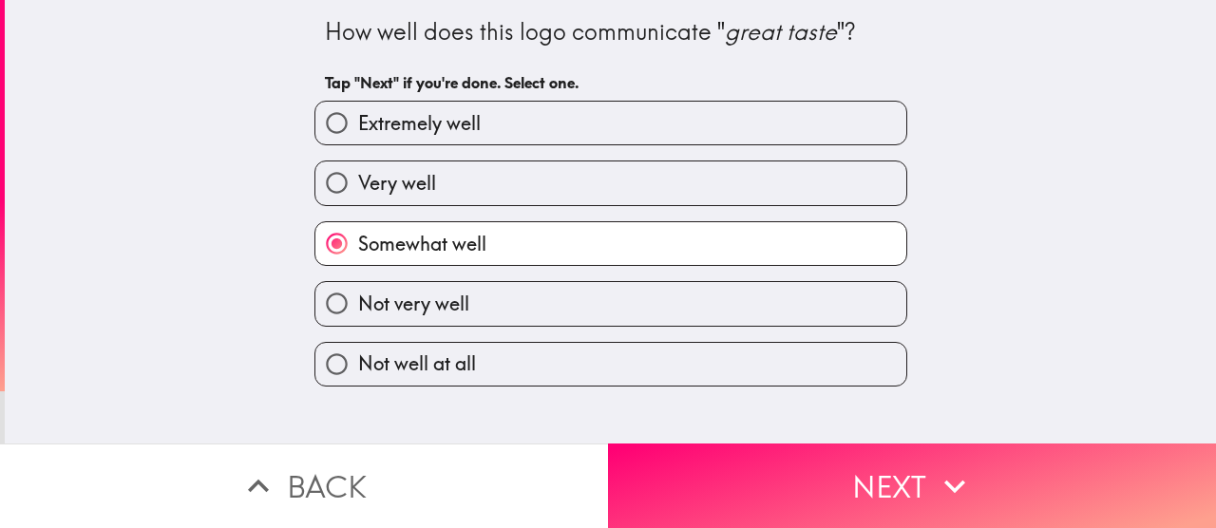
click at [625, 462] on button "Next" at bounding box center [912, 485] width 608 height 85
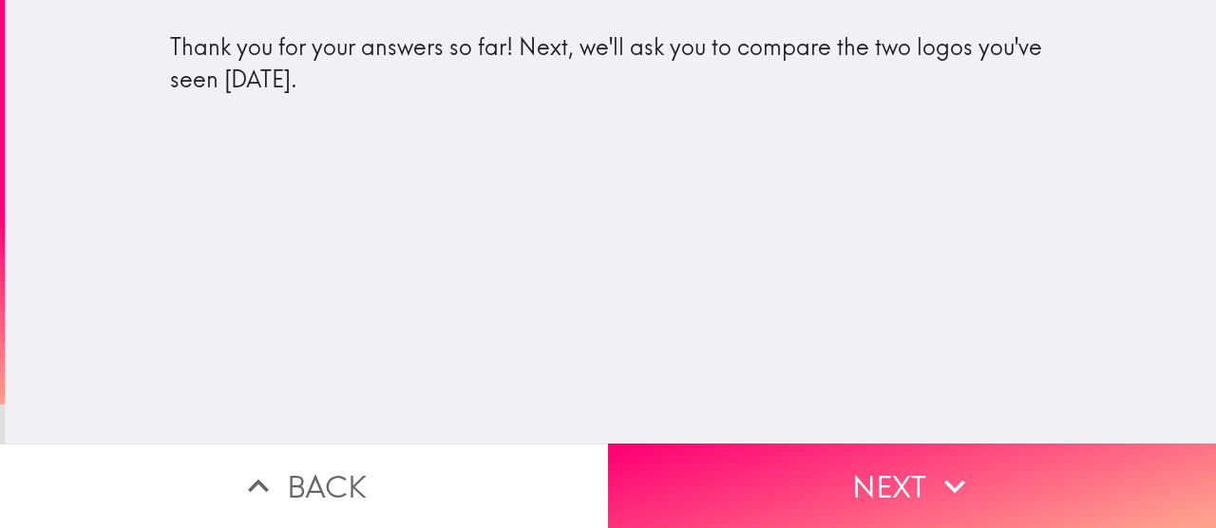
click at [766, 451] on button "Next" at bounding box center [912, 485] width 608 height 85
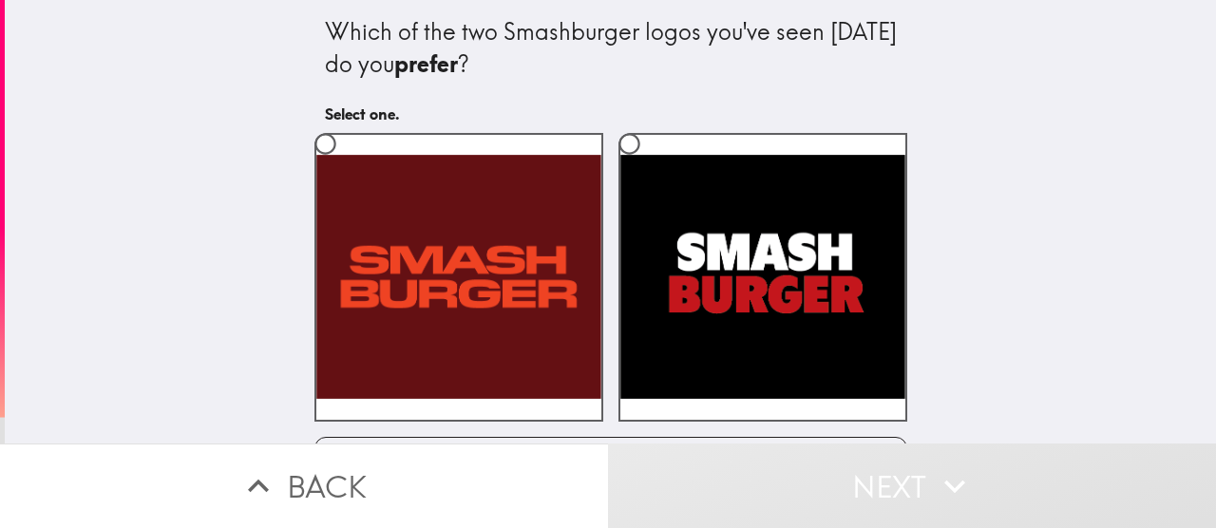
click at [472, 226] on label at bounding box center [458, 277] width 289 height 289
click at [347, 165] on input "radio" at bounding box center [325, 144] width 43 height 43
radio input "true"
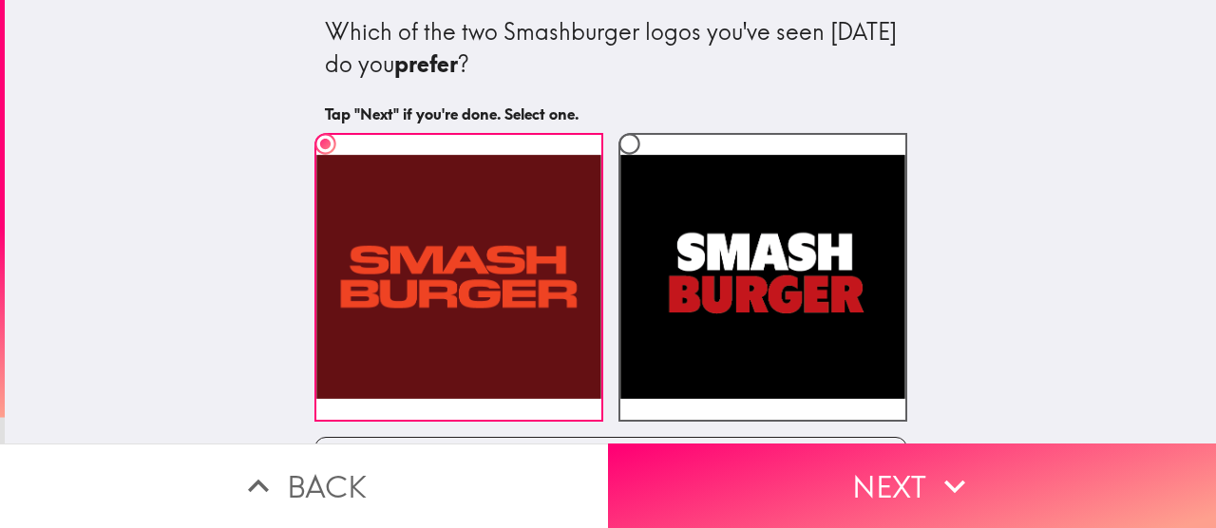
scroll to position [53, 0]
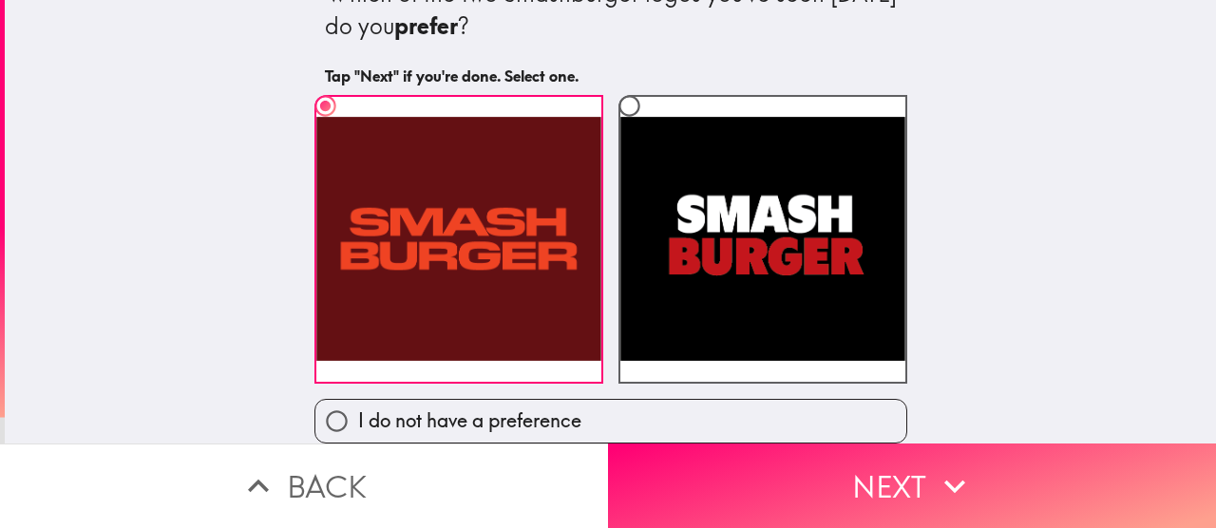
click at [638, 459] on button "Next" at bounding box center [912, 485] width 608 height 85
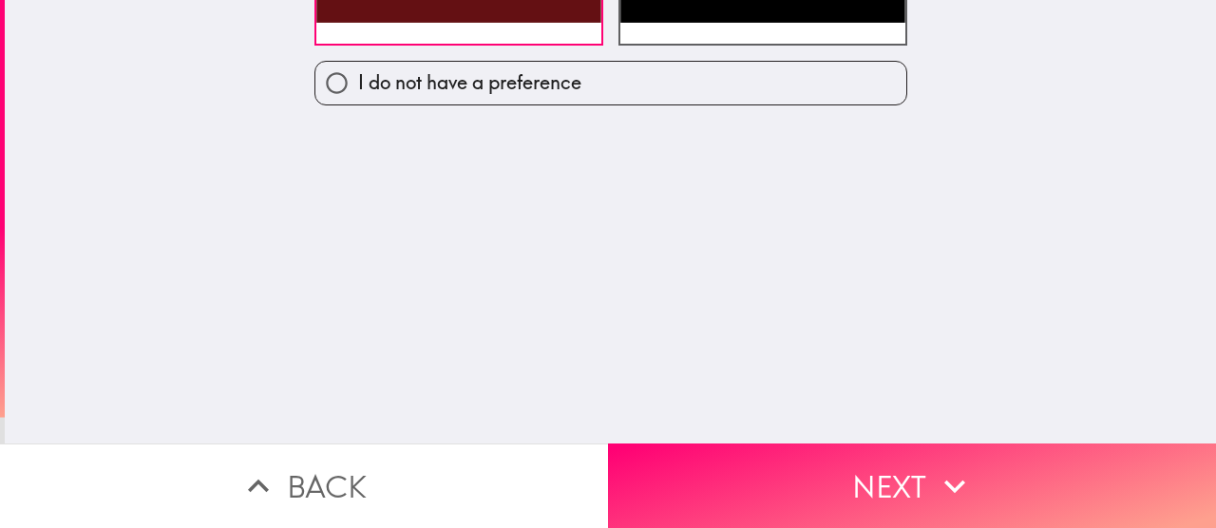
scroll to position [0, 0]
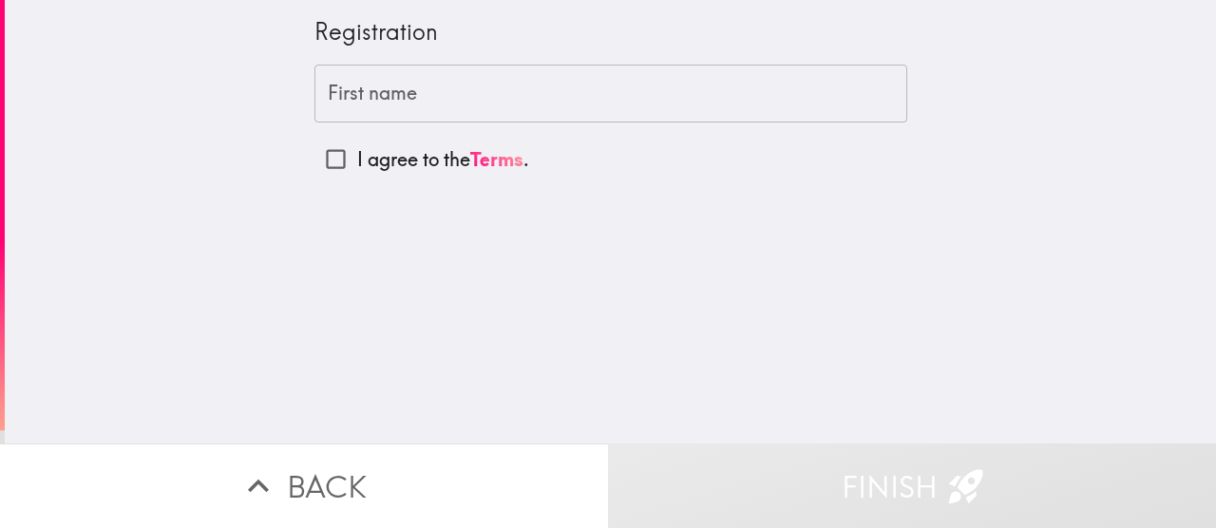
click at [469, 96] on input "First name" at bounding box center [610, 94] width 593 height 59
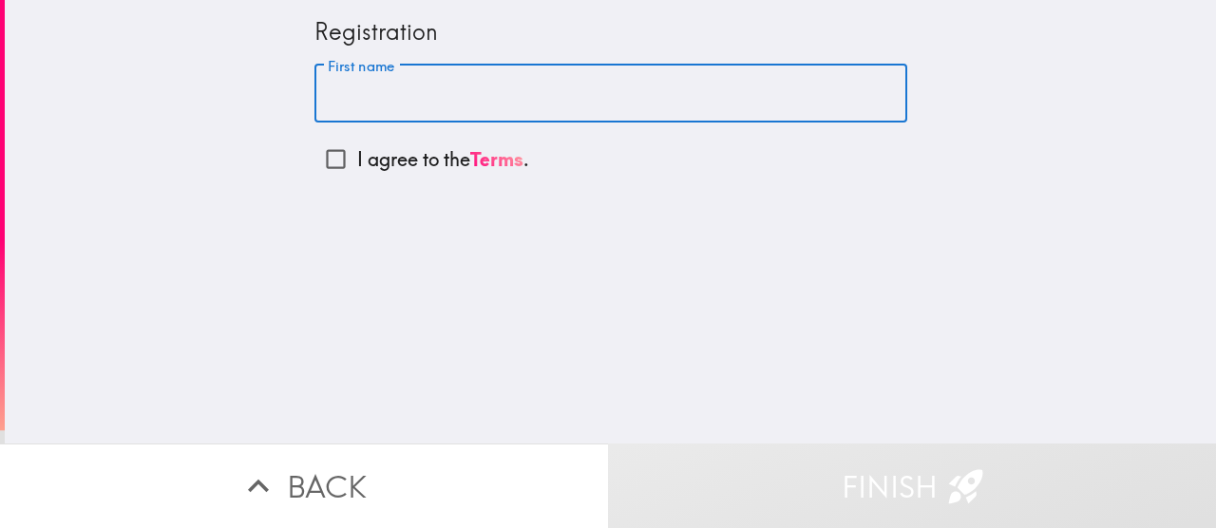
click at [758, 88] on input "First name" at bounding box center [610, 94] width 593 height 59
type input "[PERSON_NAME]"
click at [319, 160] on input "I agree to the Terms ." at bounding box center [335, 159] width 43 height 43
checkbox input "true"
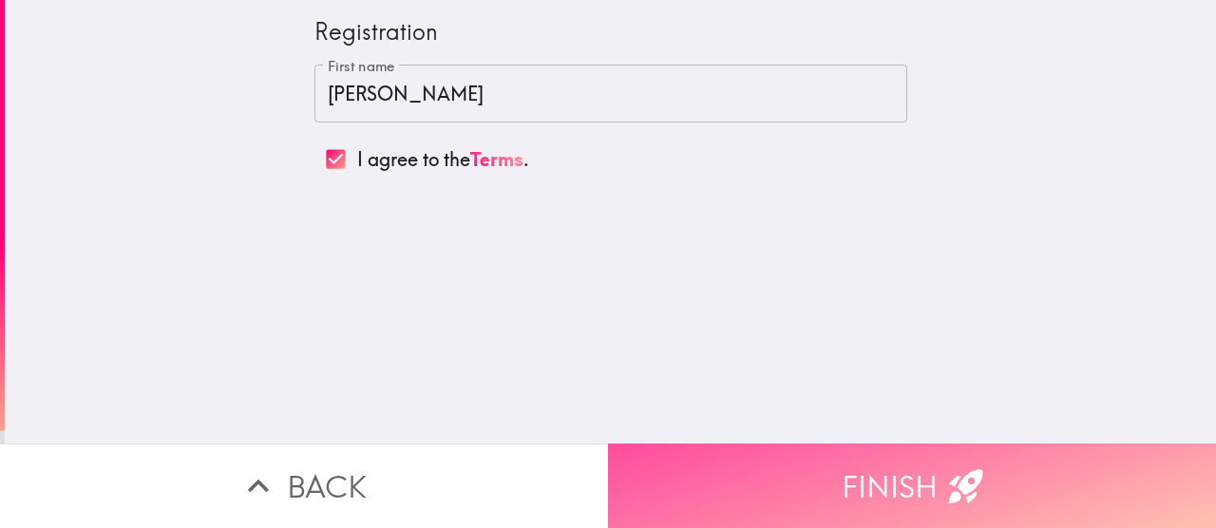
click at [734, 454] on button "Finish" at bounding box center [912, 485] width 608 height 85
